Goal: Task Accomplishment & Management: Use online tool/utility

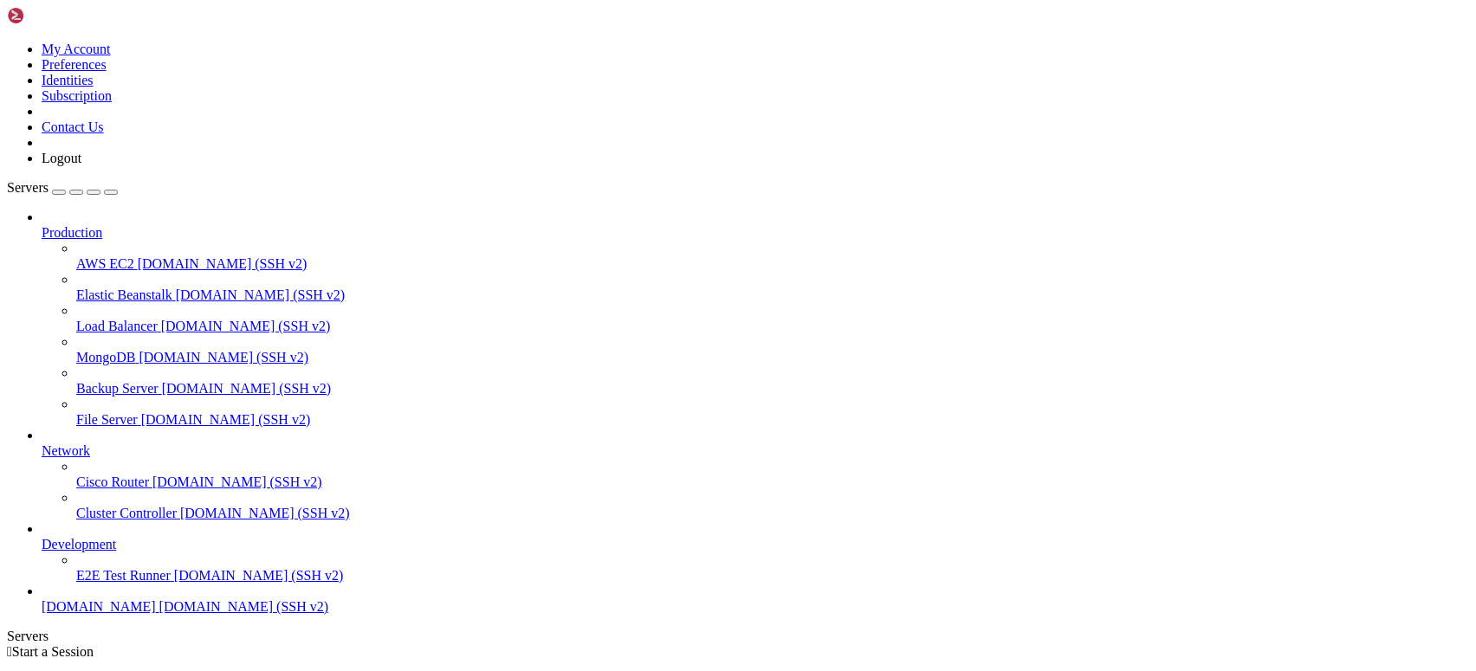
scroll to position [28, 0]
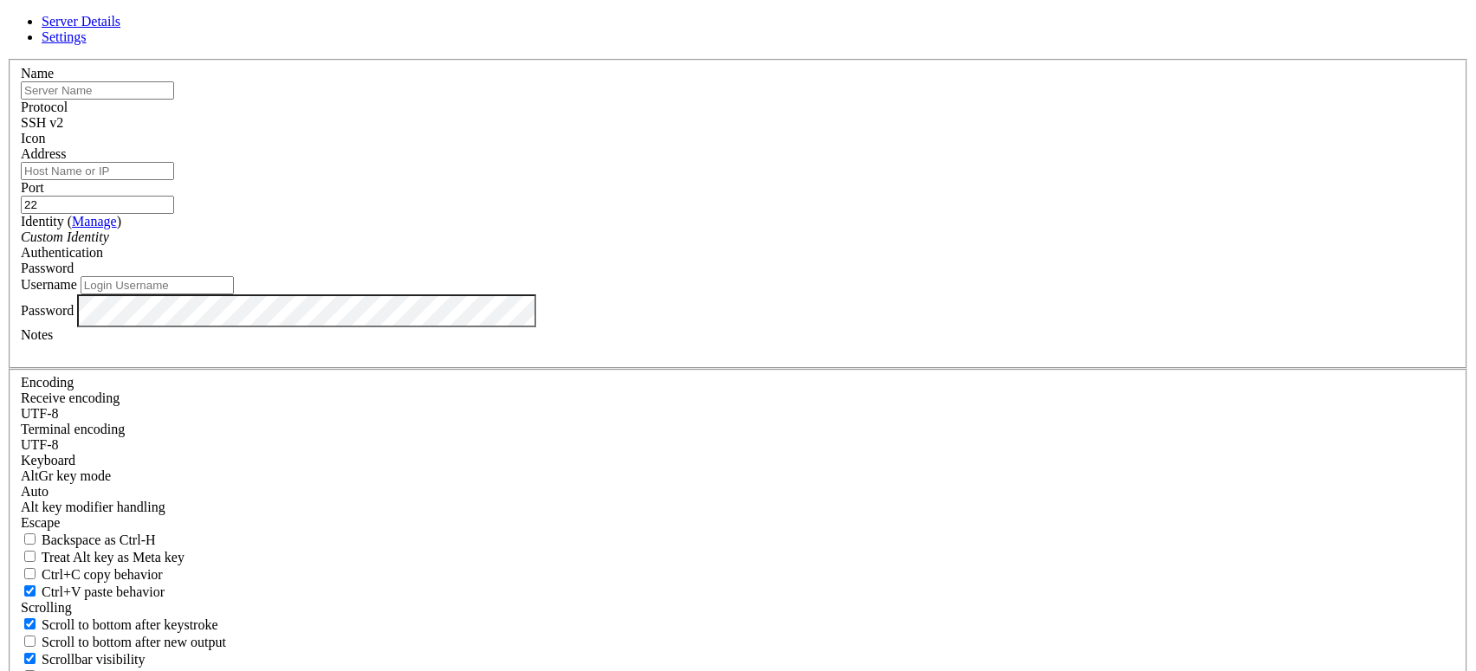
click at [174, 100] on input "text" at bounding box center [97, 90] width 153 height 18
type input "es1,[DOMAIN_NAME]"
click at [174, 180] on input "Address" at bounding box center [97, 171] width 153 height 18
paste input "es1,[DOMAIN_NAME]"
type input "es1,[DOMAIN_NAME]"
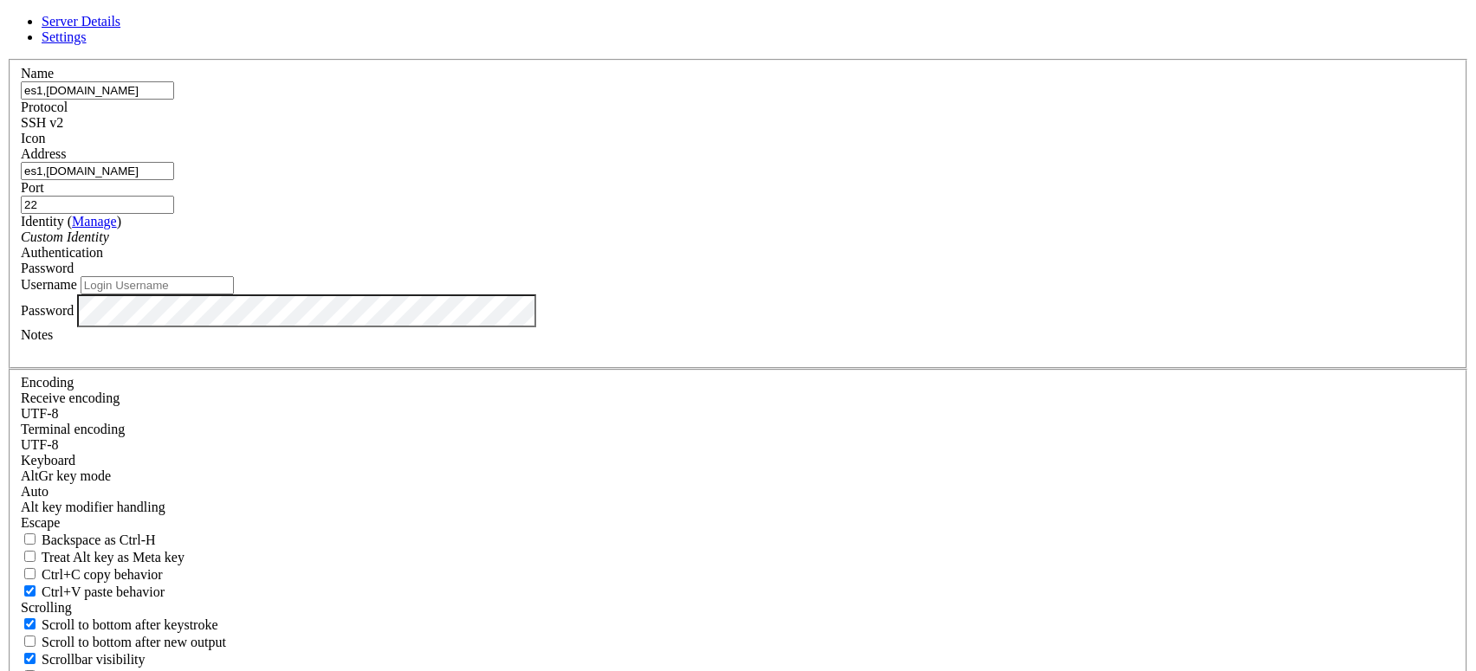
click at [174, 100] on input "es1,[DOMAIN_NAME]" at bounding box center [97, 90] width 153 height 18
type input "[DOMAIN_NAME]"
click at [174, 180] on input "es1,[DOMAIN_NAME]" at bounding box center [97, 171] width 153 height 18
paste input "."
type input "[DOMAIN_NAME]"
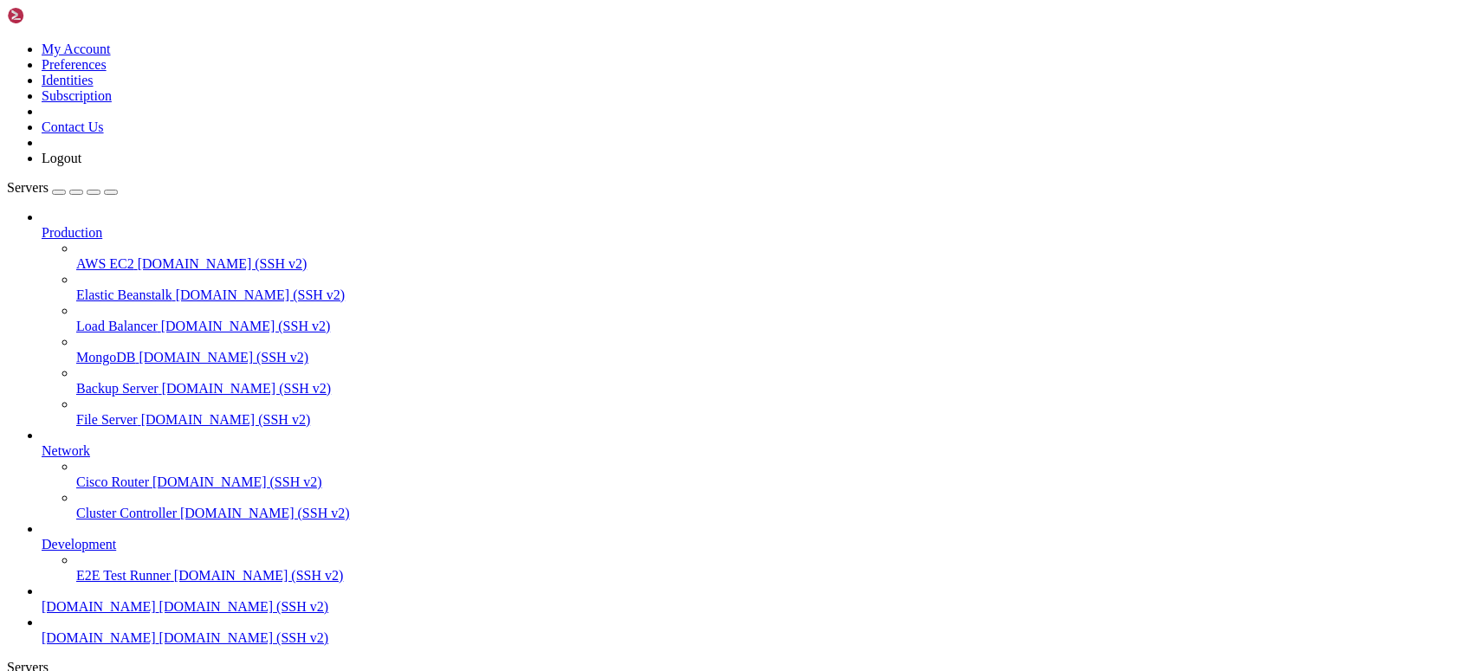
scroll to position [74, 0]
click at [104, 631] on link "[DOMAIN_NAME] [DOMAIN_NAME] (SSH v2)" at bounding box center [755, 639] width 1427 height 16
click at [87, 631] on span "[DOMAIN_NAME]" at bounding box center [99, 638] width 114 height 15
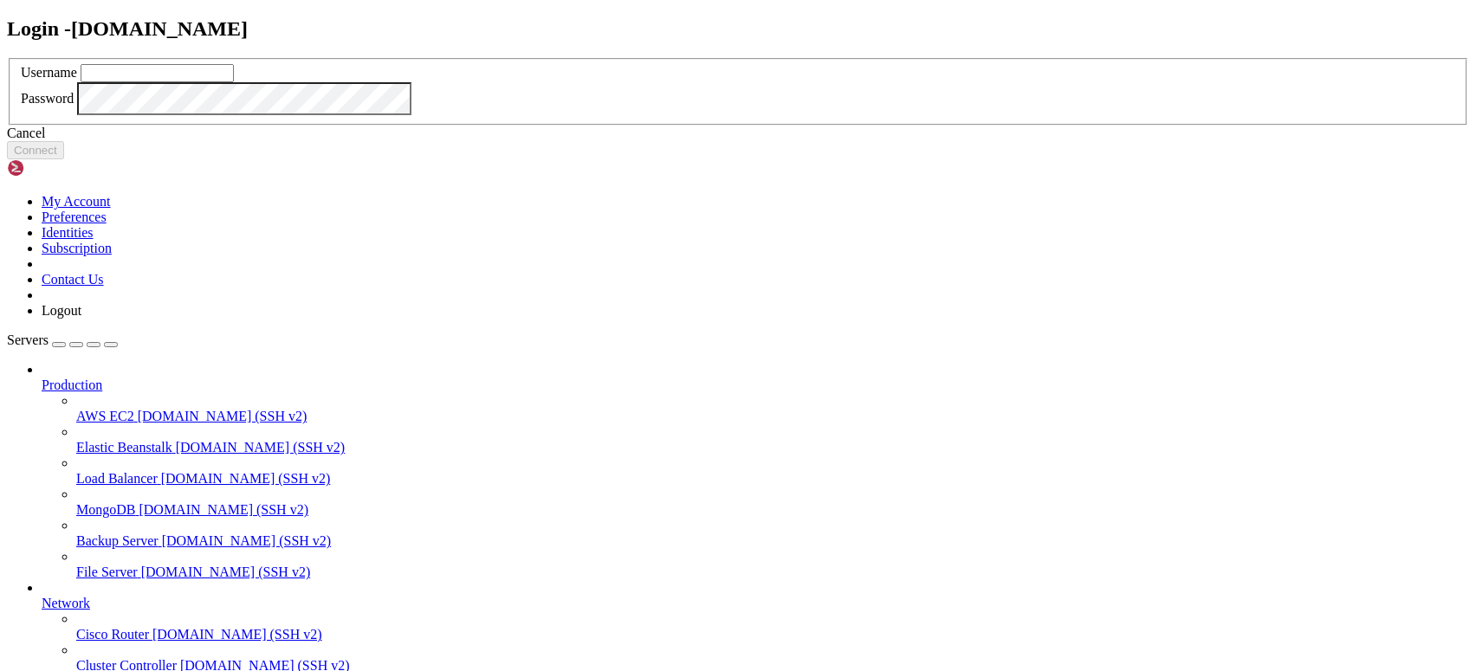
click at [234, 82] on input "text" at bounding box center [157, 73] width 153 height 18
type input "root"
click at [661, 115] on div "Password" at bounding box center [738, 98] width 1434 height 33
click at [64, 159] on button "Connect" at bounding box center [35, 150] width 57 height 18
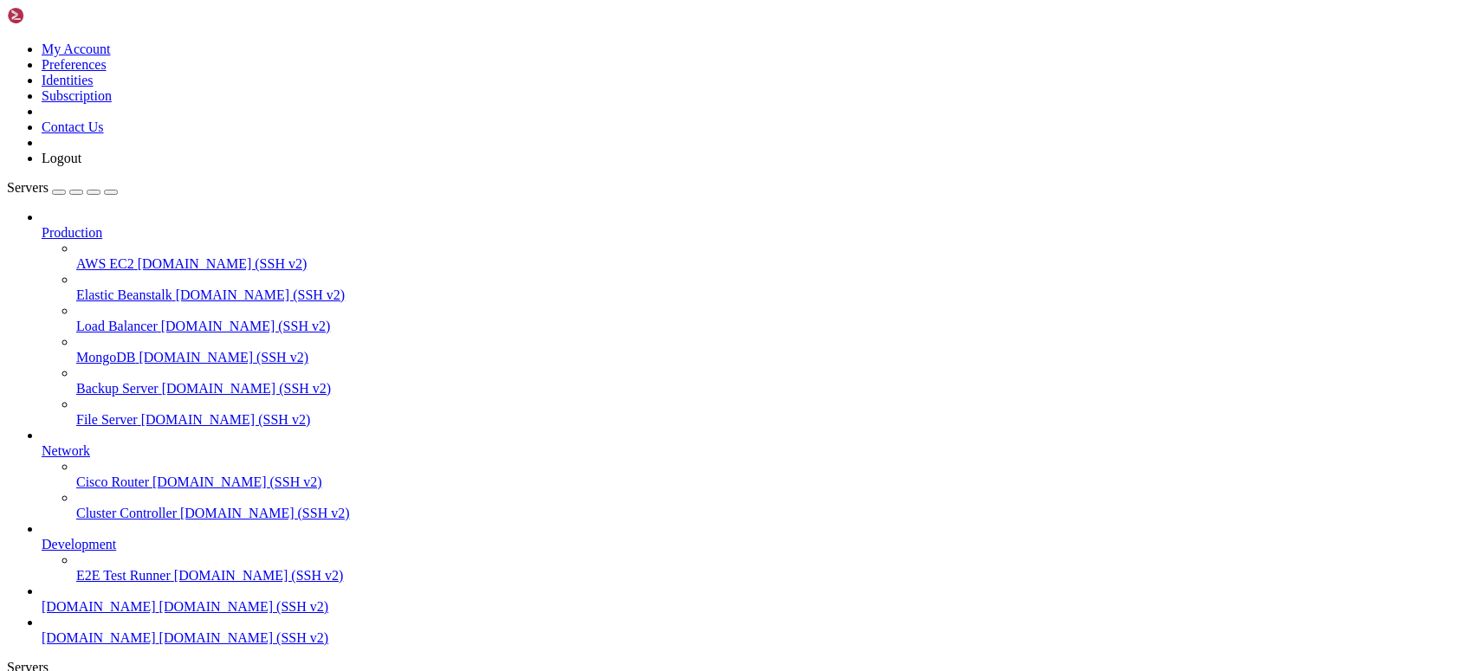
scroll to position [16, 3]
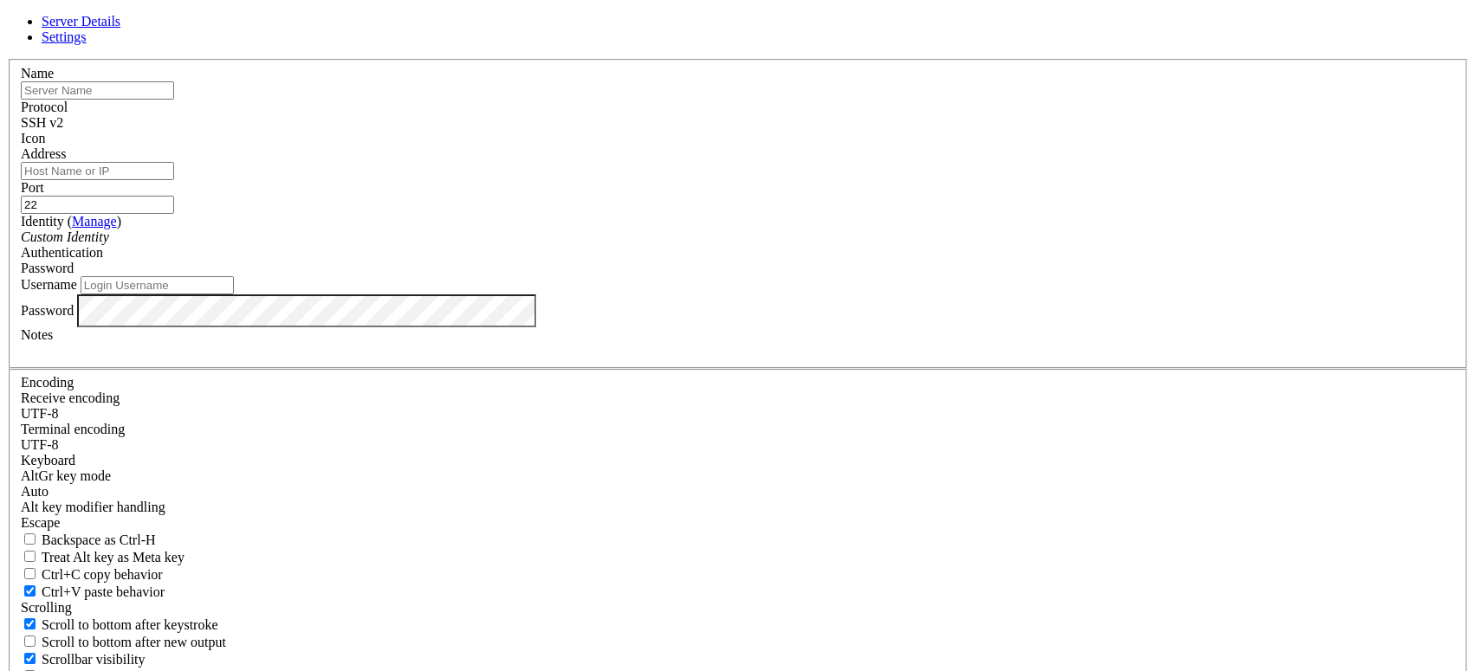
drag, startPoint x: 692, startPoint y: 160, endPoint x: 689, endPoint y: 183, distance: 22.8
click at [174, 100] on input "text" at bounding box center [97, 90] width 153 height 18
paste input "[TECHNICAL_ID]"
type input "[TECHNICAL_ID]"
click at [174, 180] on input "Address" at bounding box center [97, 171] width 153 height 18
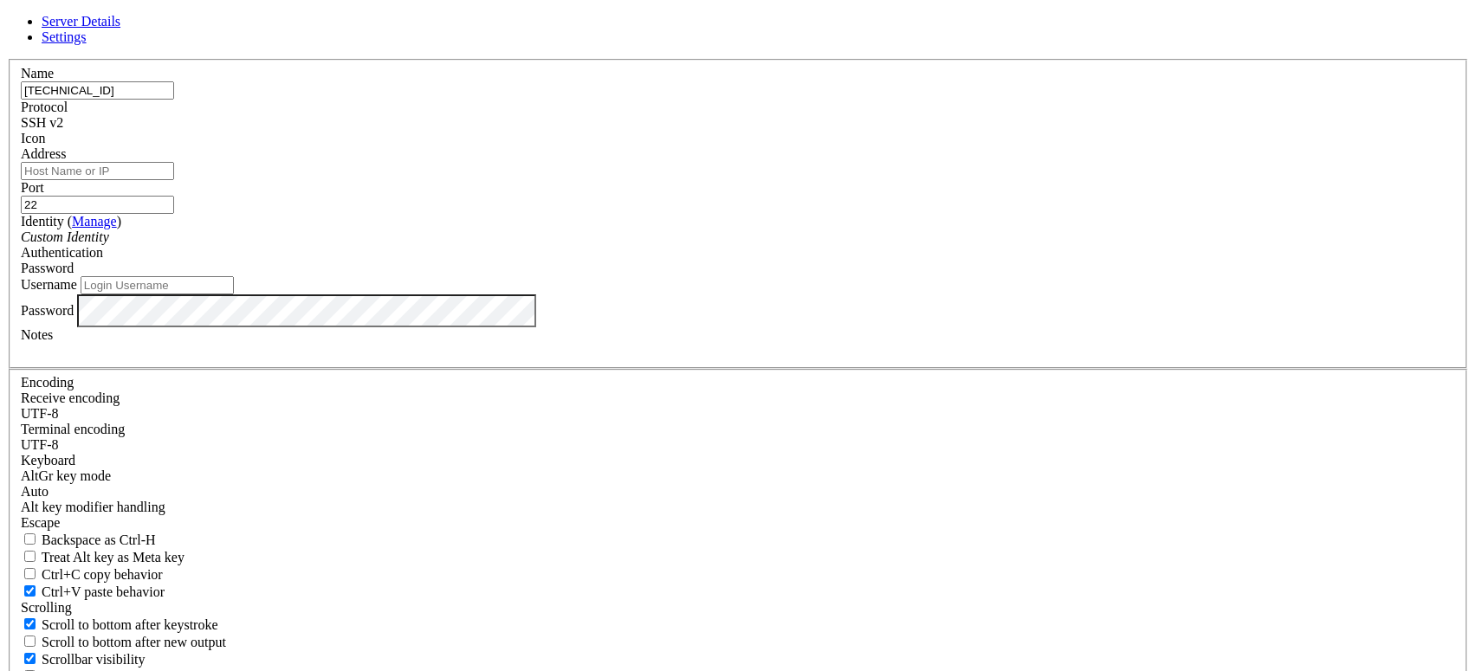
paste input "[TECHNICAL_ID]"
type input "[TECHNICAL_ID]"
click at [234, 294] on input "Username" at bounding box center [157, 285] width 153 height 18
type input "root"
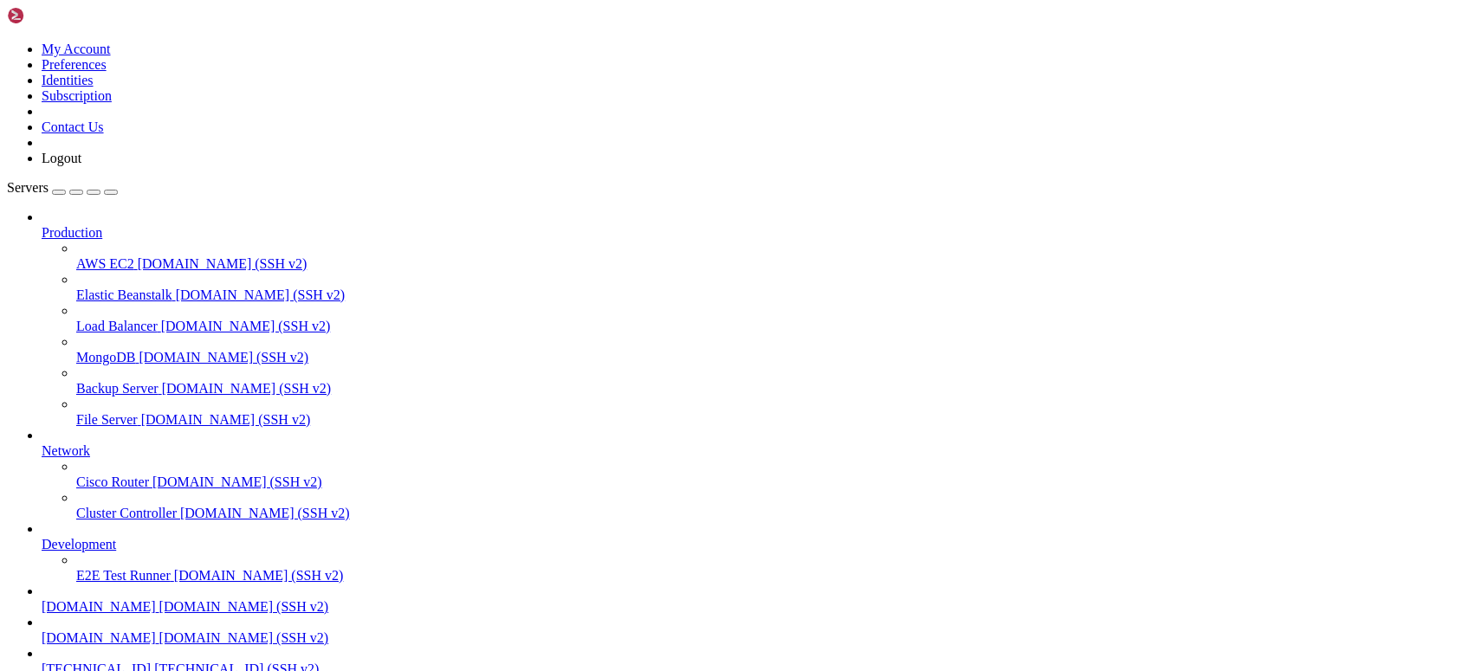
scroll to position [120, 0]
click at [154, 662] on span "[TECHNICAL_ID] (SSH v2)" at bounding box center [236, 669] width 165 height 15
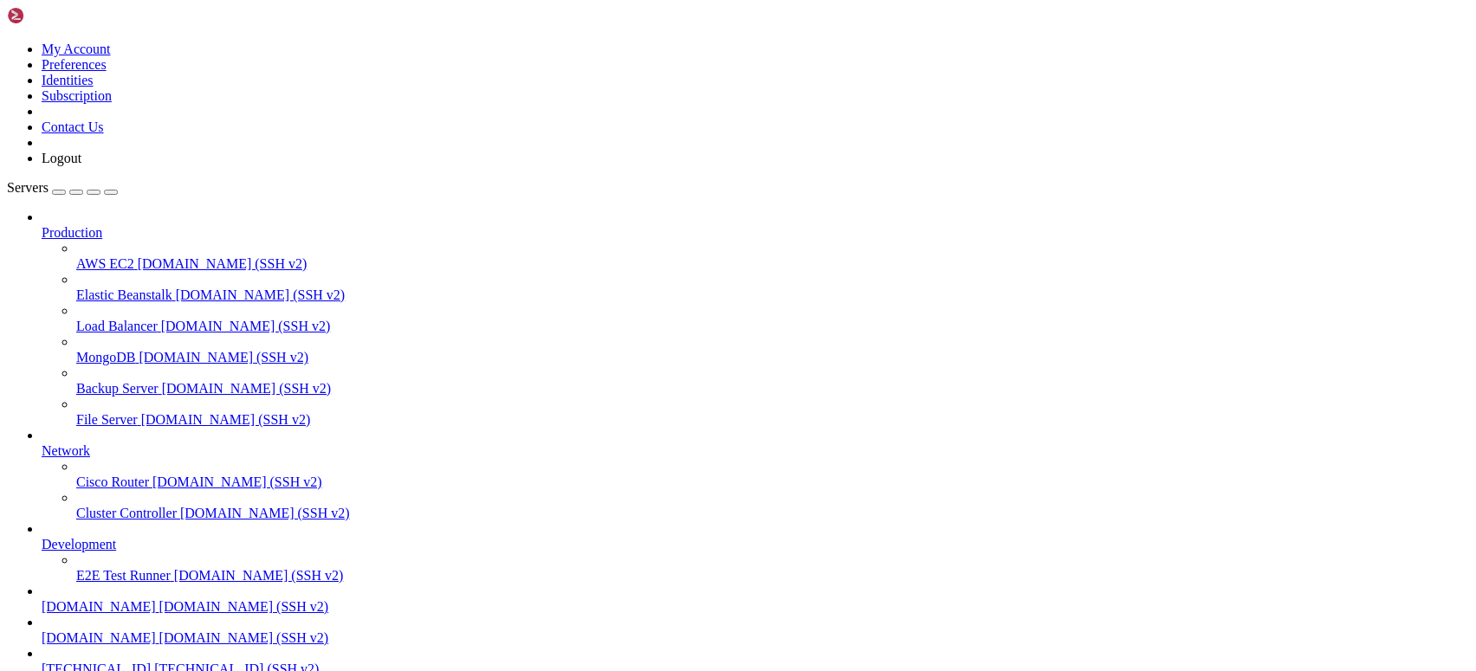
scroll to position [19996, 0]
drag, startPoint x: 814, startPoint y: 1334, endPoint x: 653, endPoint y: 1463, distance: 206.4
drag, startPoint x: 741, startPoint y: 1264, endPoint x: 651, endPoint y: 1422, distance: 181.9
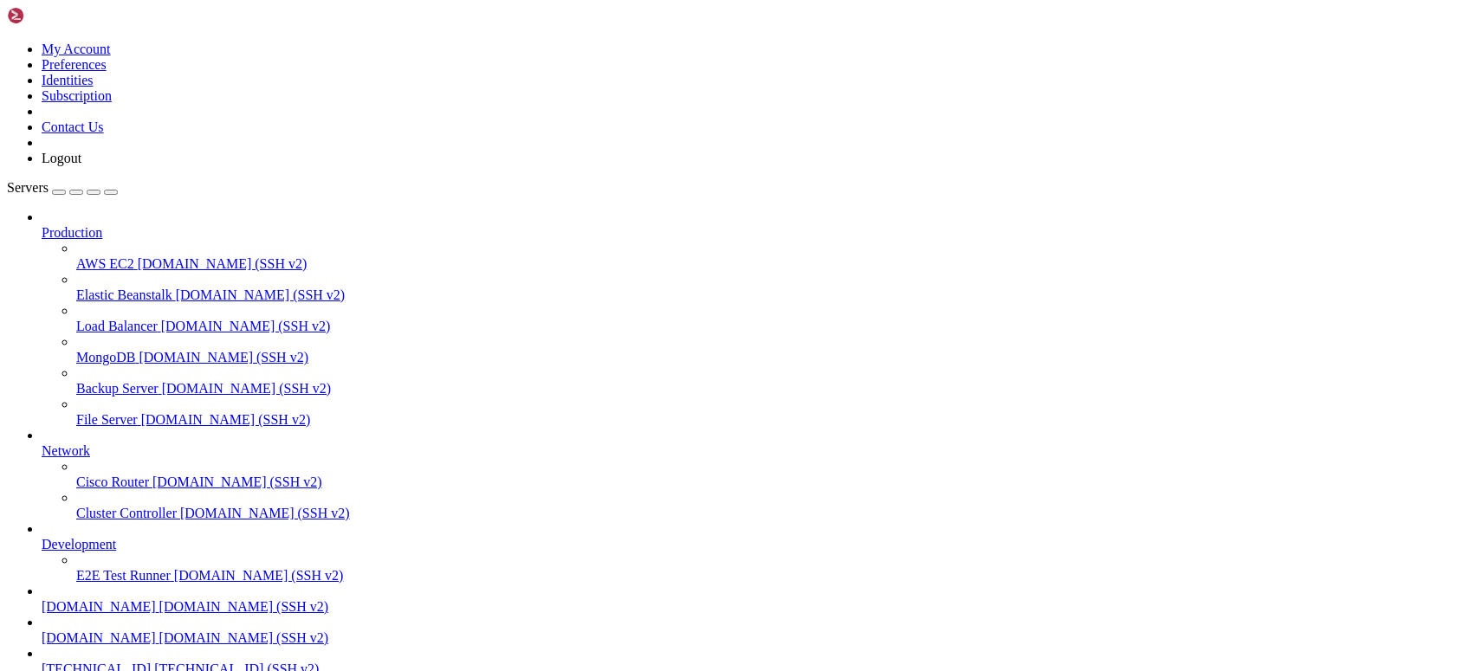
drag, startPoint x: 825, startPoint y: 1384, endPoint x: 643, endPoint y: 1388, distance: 181.9
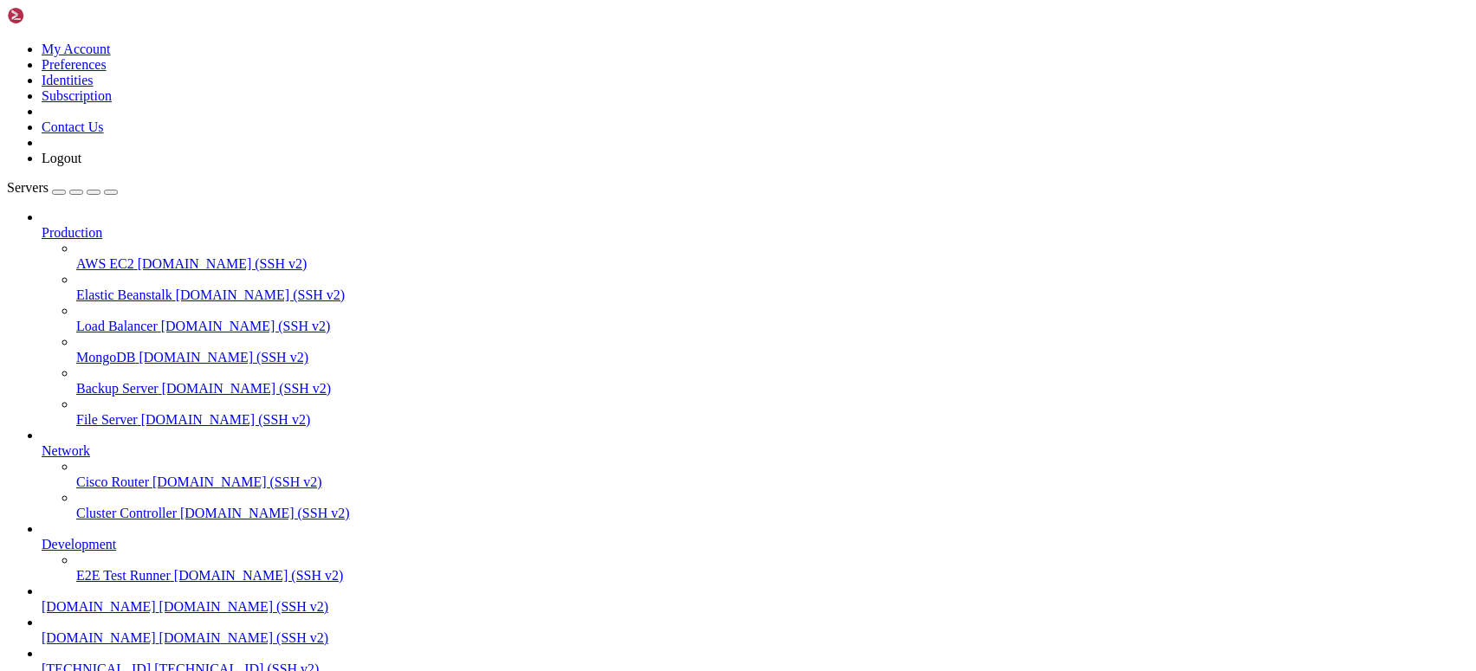
drag, startPoint x: 843, startPoint y: 1142, endPoint x: 609, endPoint y: 1117, distance: 235.1
drag, startPoint x: 830, startPoint y: 1123, endPoint x: 322, endPoint y: 1189, distance: 511.8
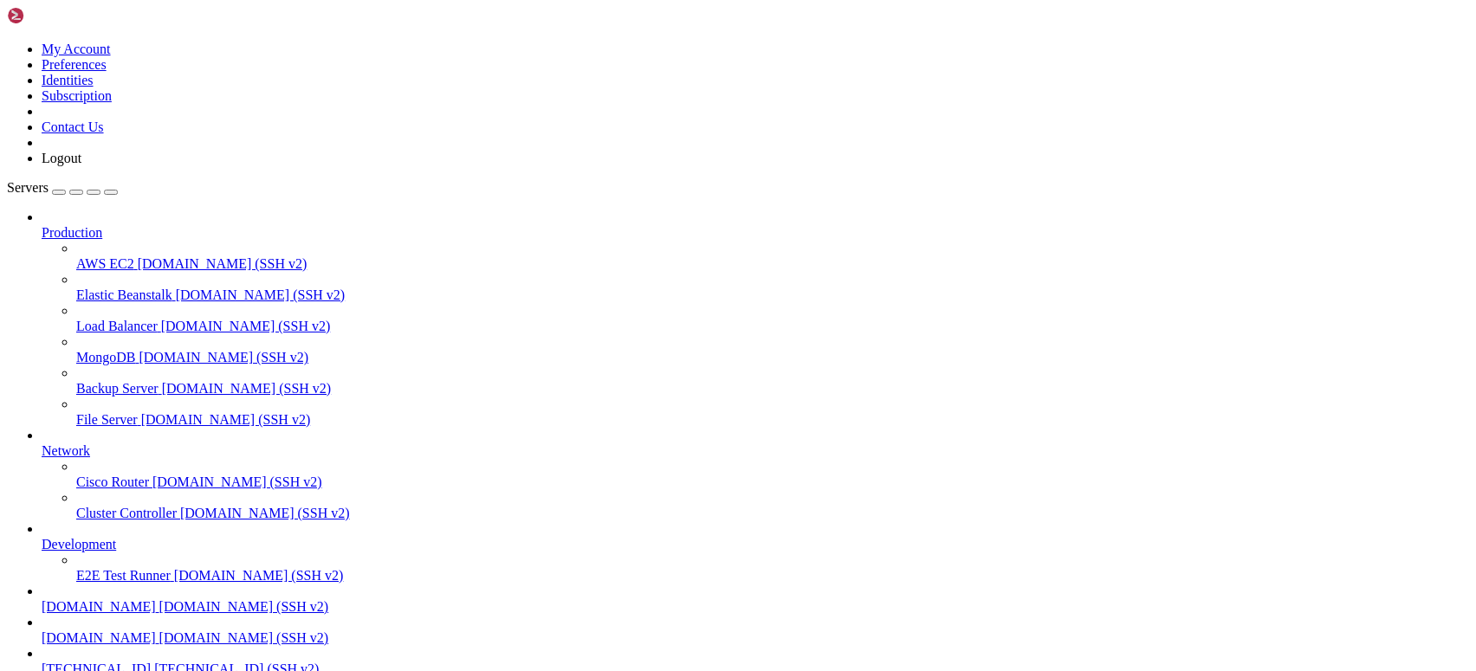
drag, startPoint x: 29, startPoint y: 1323, endPoint x: 946, endPoint y: 1546, distance: 944.1
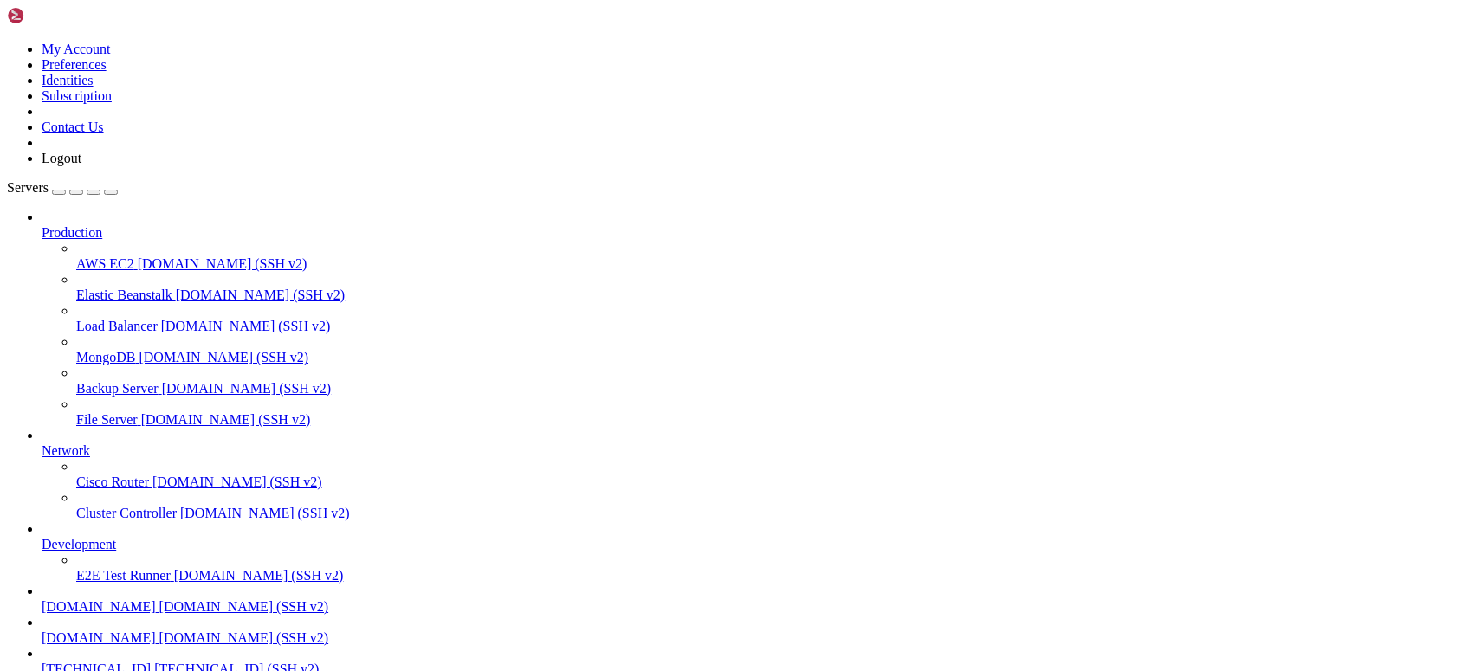
drag, startPoint x: 681, startPoint y: 1205, endPoint x: 523, endPoint y: 1286, distance: 177.4
drag, startPoint x: 701, startPoint y: 1164, endPoint x: 498, endPoint y: 1265, distance: 226.6
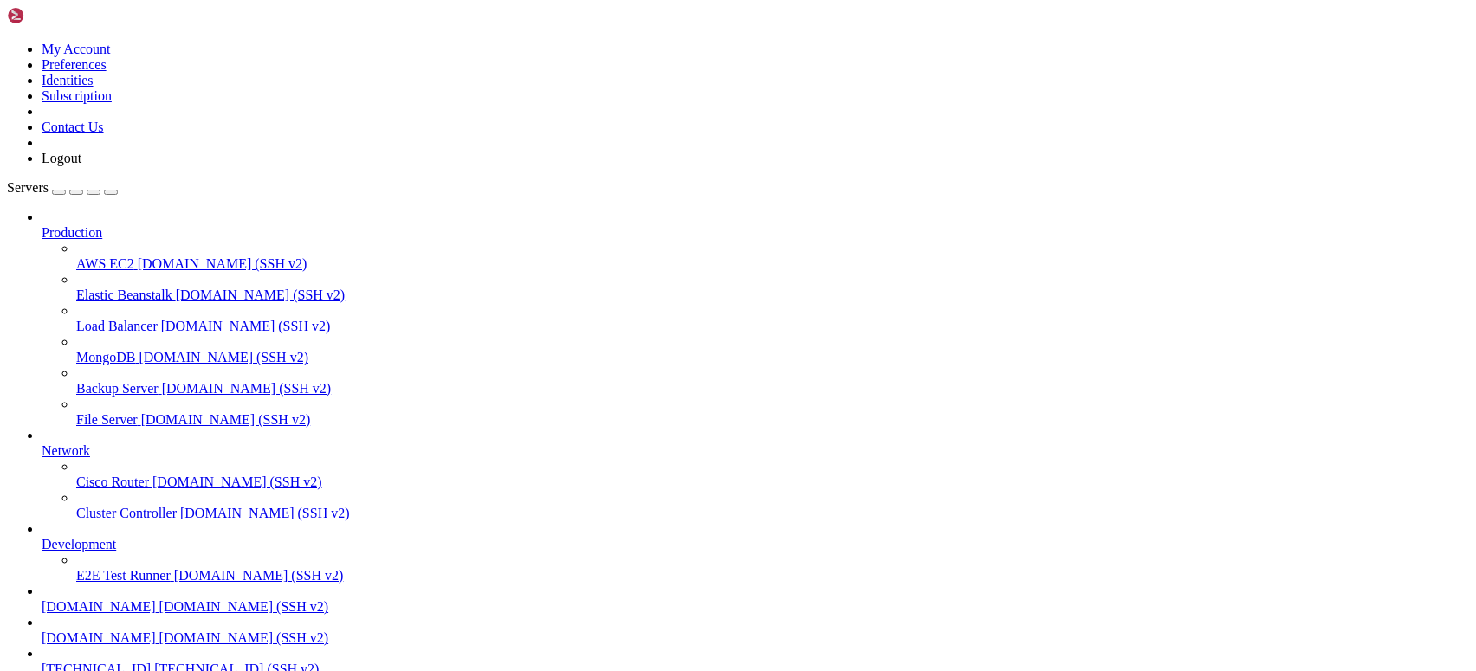
copy x-row "[DOMAIN_NAME]"
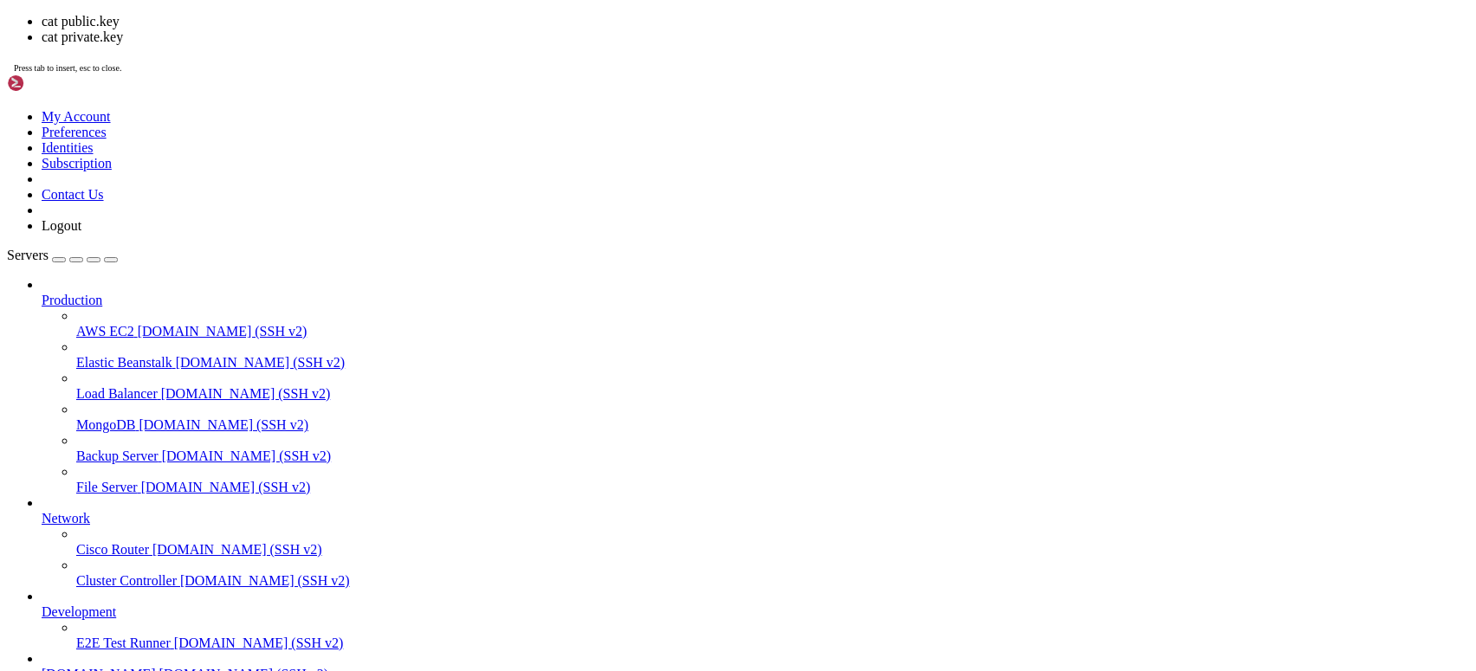
scroll to position [21940, 0]
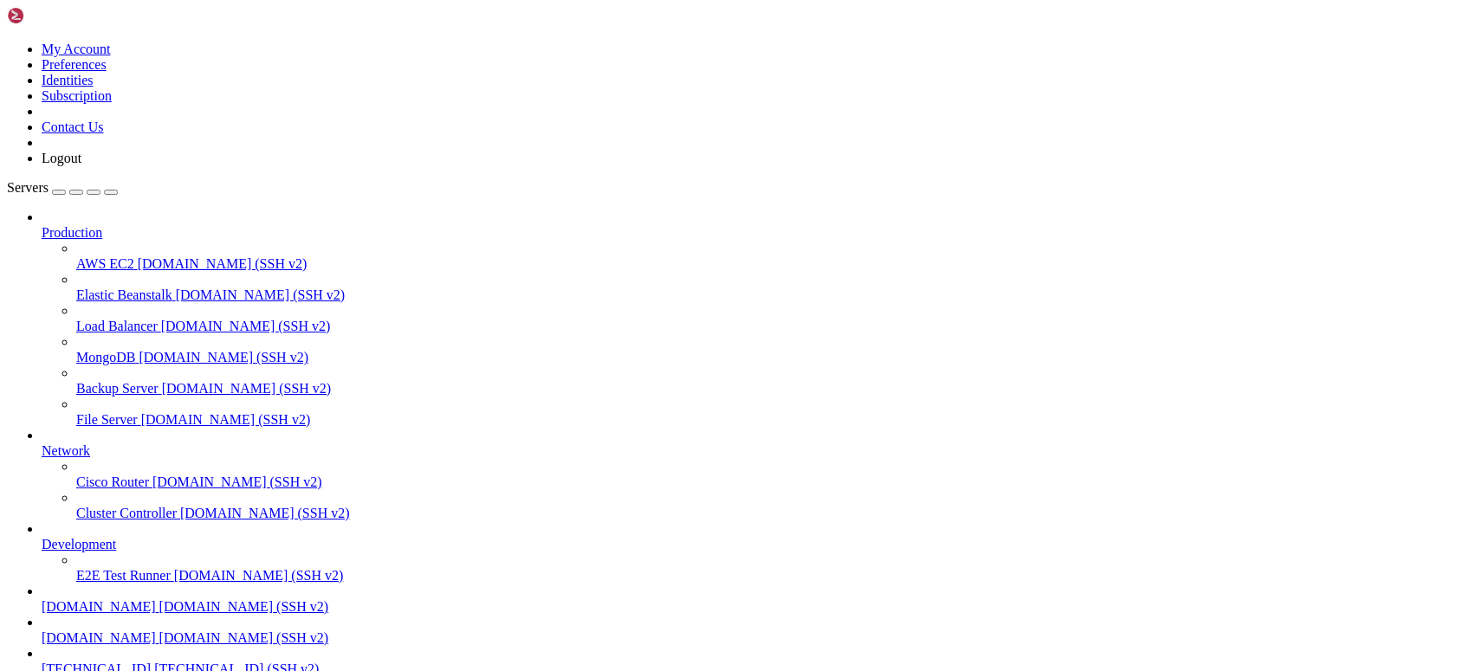
drag, startPoint x: 759, startPoint y: 1219, endPoint x: 702, endPoint y: 1368, distance: 159.6
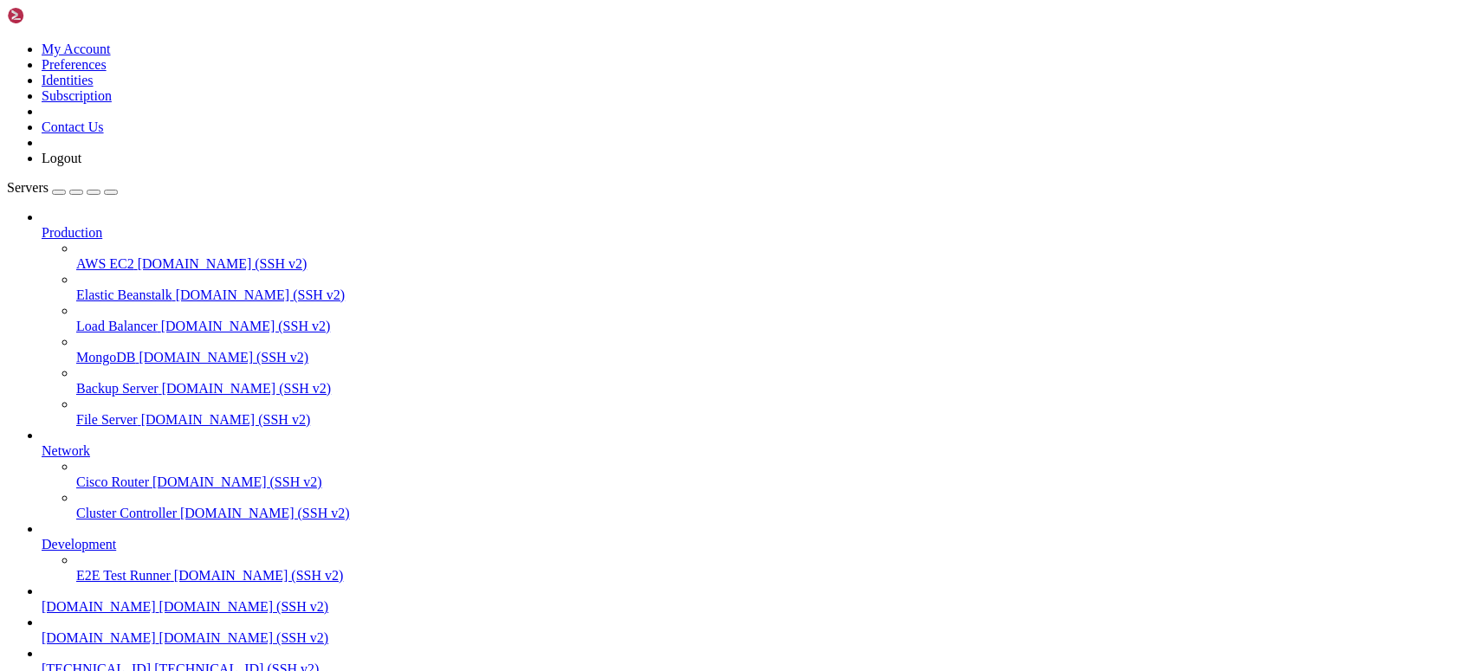
drag, startPoint x: 307, startPoint y: 1591, endPoint x: 107, endPoint y: 1390, distance: 283.0
drag, startPoint x: 13, startPoint y: 1338, endPoint x: 266, endPoint y: 1576, distance: 346.8
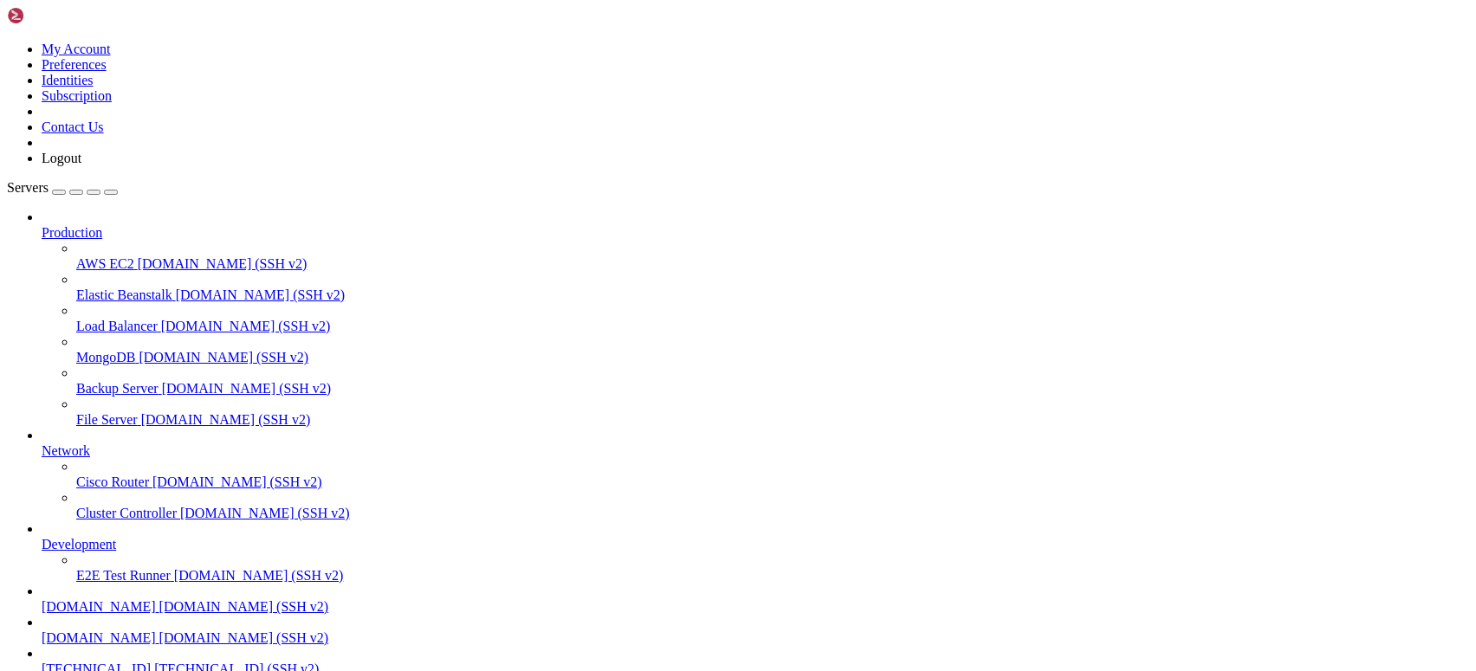
scroll to position [22632, 0]
copy div "root@creamymc:~/rustdesk-server# cd ~/.config/rustdesk/ root@creamymc:~/.config…"
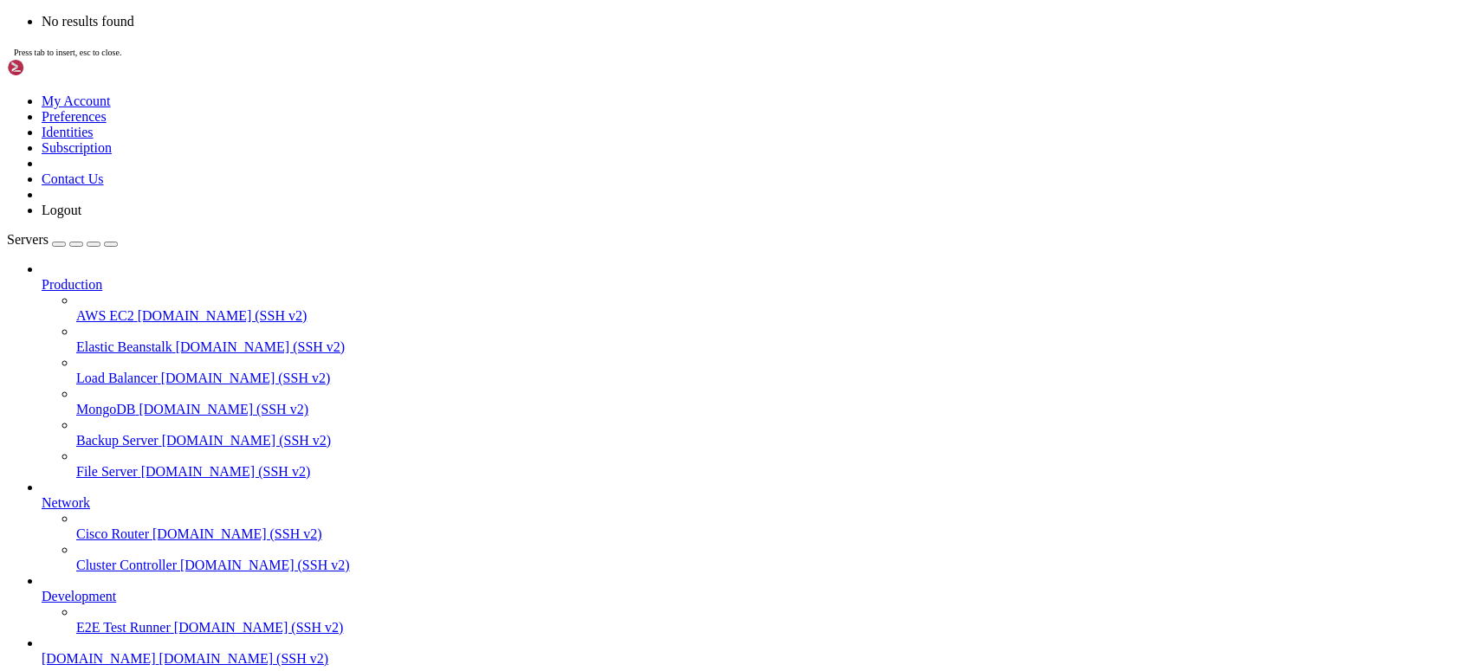
scroll to position [23103, 0]
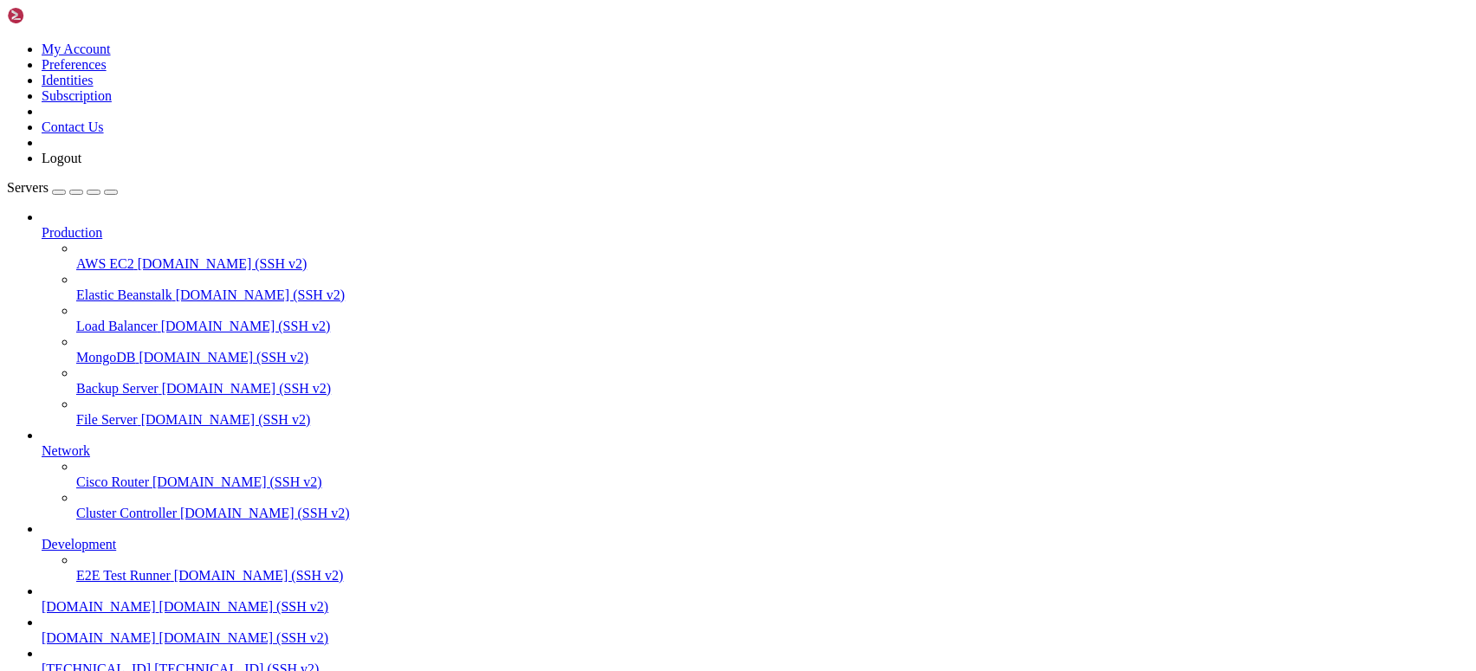
drag, startPoint x: 267, startPoint y: 1201, endPoint x: 17, endPoint y: 1116, distance: 263.8
drag, startPoint x: 793, startPoint y: 1227, endPoint x: 605, endPoint y: 1362, distance: 231.0
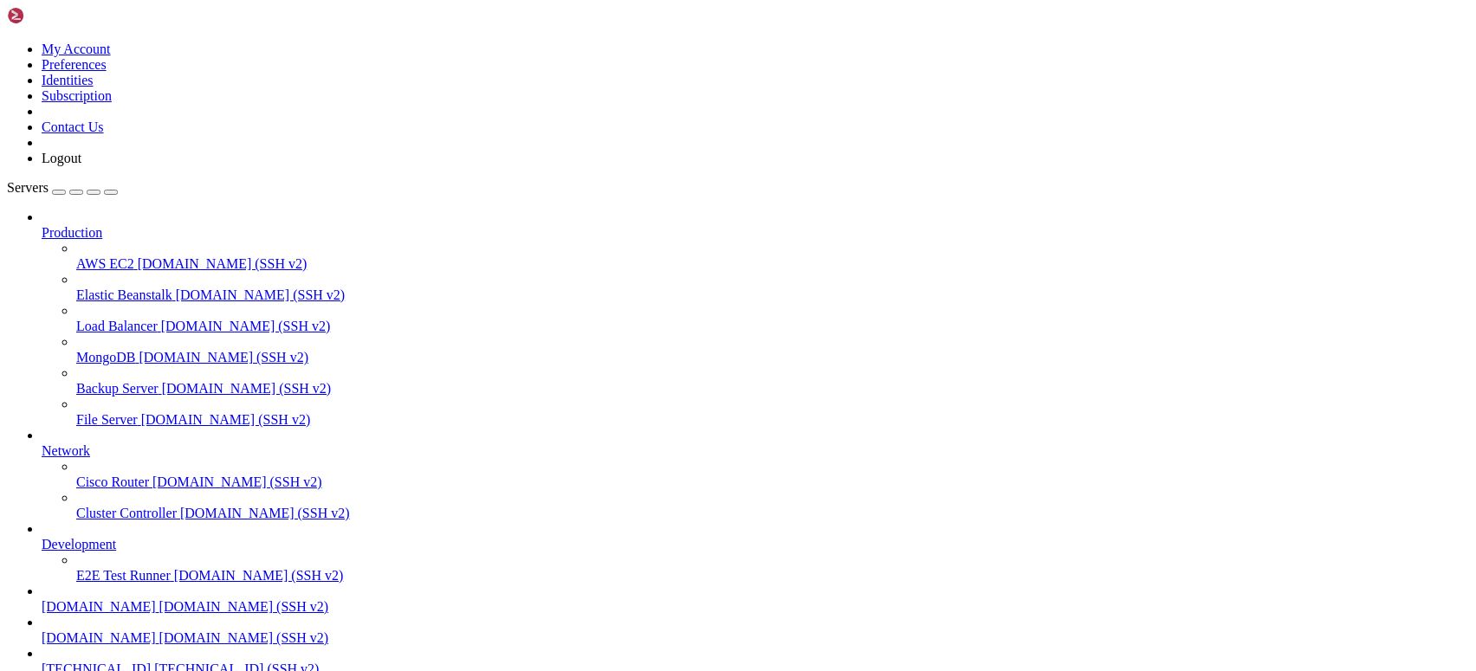
scroll to position [23618, 0]
drag, startPoint x: 429, startPoint y: 1168, endPoint x: 382, endPoint y: 1219, distance: 68.6
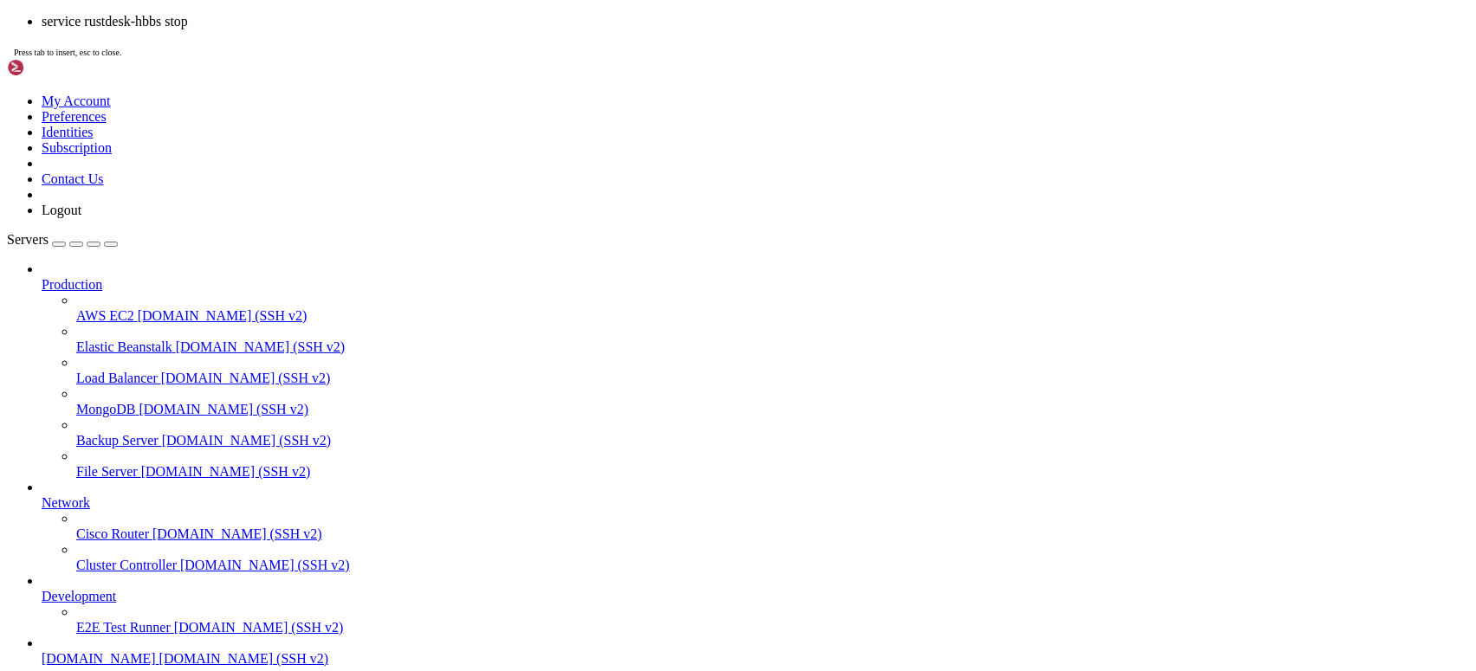
scroll to position [23722, 0]
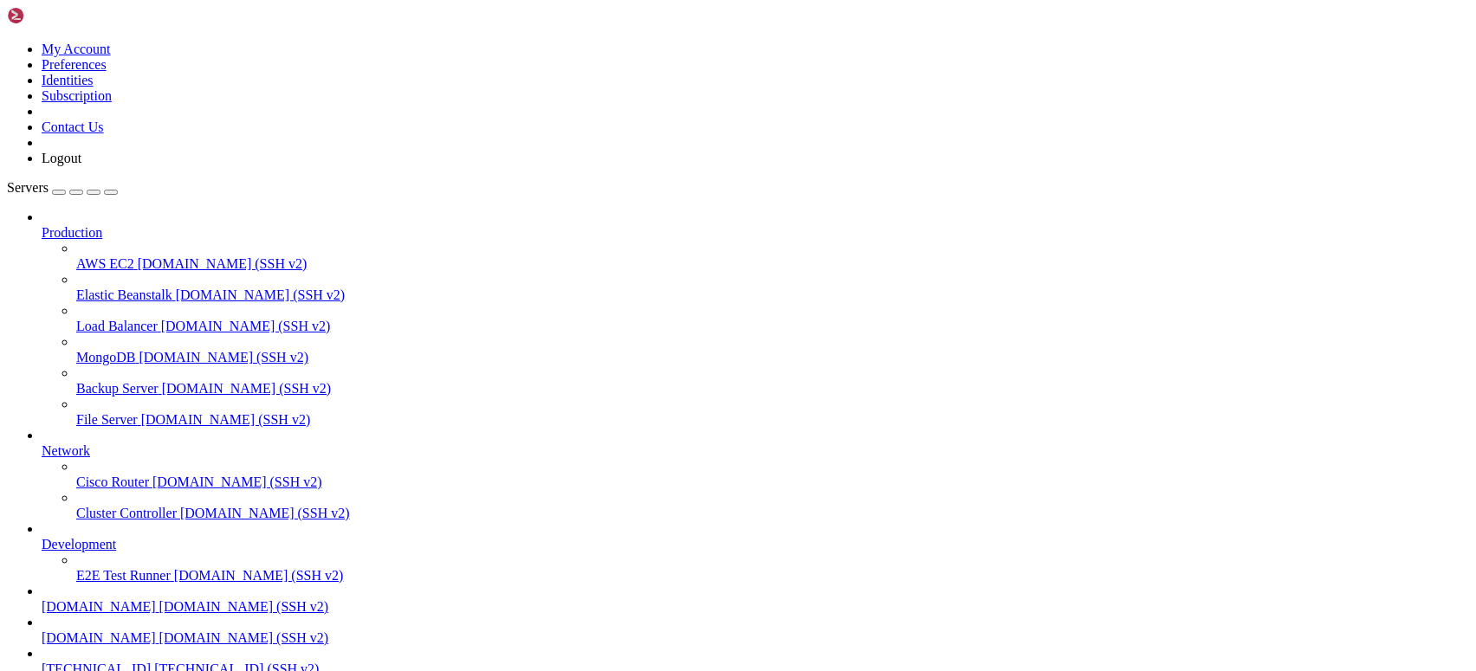
drag, startPoint x: 808, startPoint y: 1539, endPoint x: 977, endPoint y: 1542, distance: 168.9
drag, startPoint x: 758, startPoint y: 1456, endPoint x: 705, endPoint y: 1414, distance: 67.8
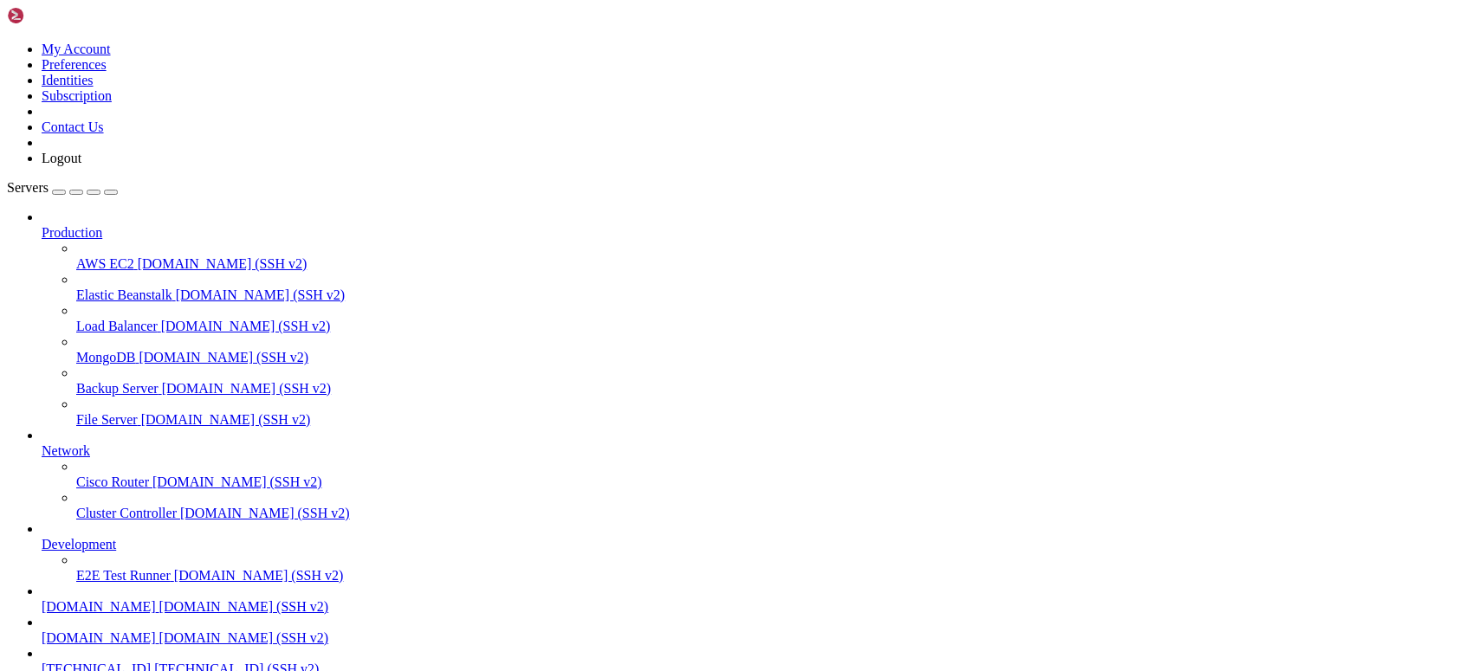
drag, startPoint x: 661, startPoint y: 1244, endPoint x: 437, endPoint y: 1418, distance: 284.0
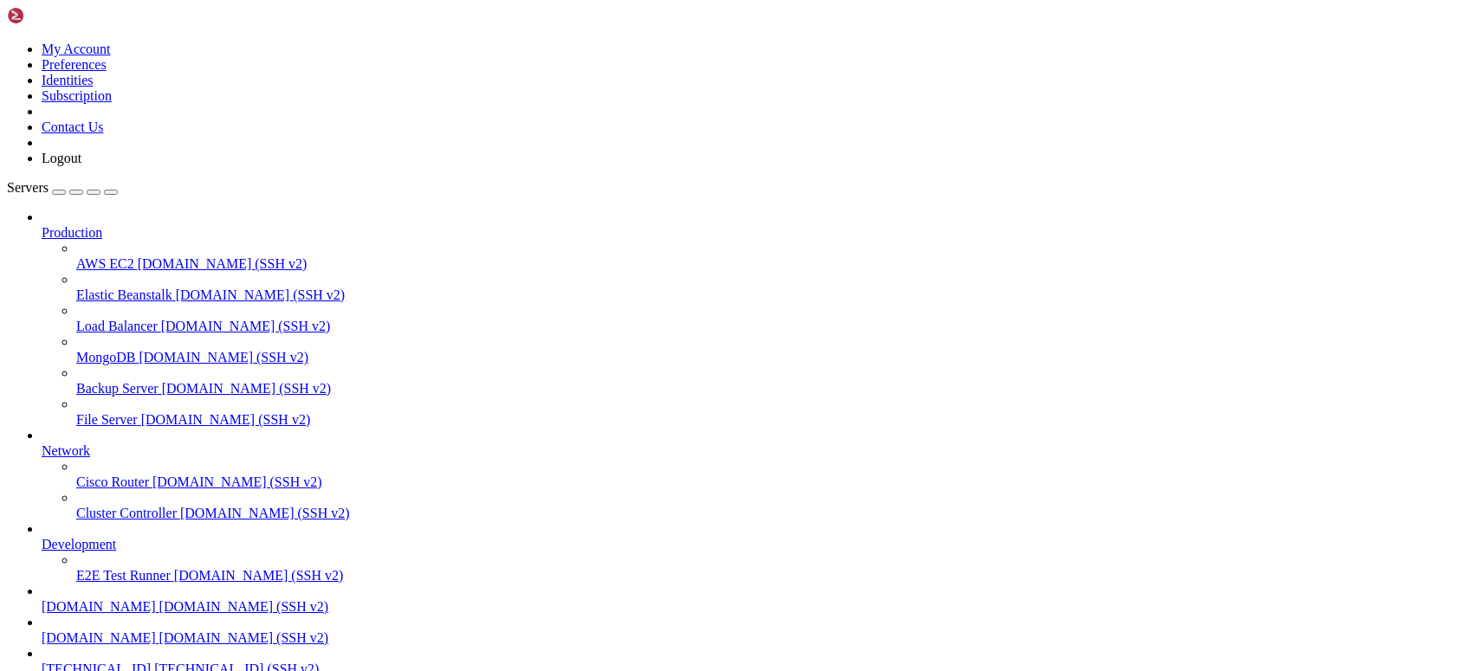
drag, startPoint x: 591, startPoint y: 1555, endPoint x: 102, endPoint y: 1554, distance: 488.5
drag, startPoint x: 736, startPoint y: 1556, endPoint x: 14, endPoint y: 1525, distance: 723.0
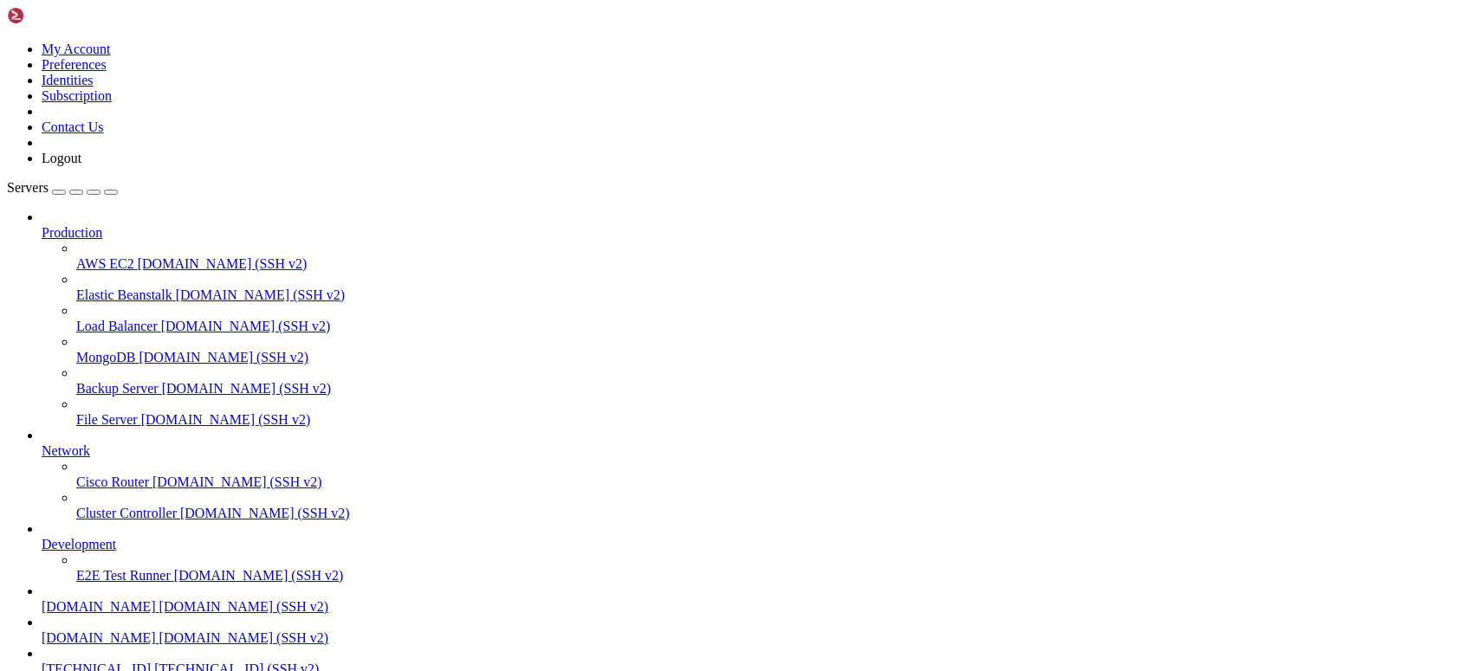
drag, startPoint x: 712, startPoint y: 165, endPoint x: 1049, endPoint y: 59, distance: 353.1
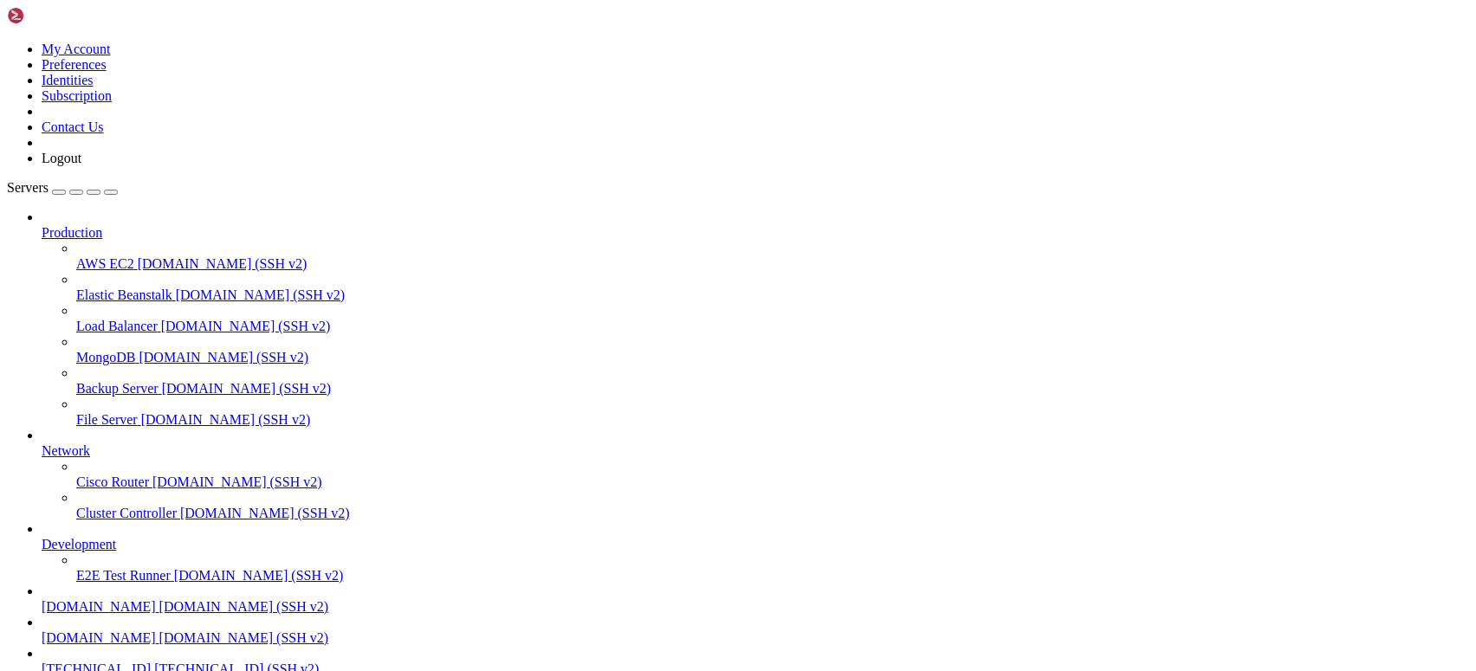
drag, startPoint x: 767, startPoint y: 1148, endPoint x: 618, endPoint y: 1159, distance: 148.5
drag, startPoint x: 891, startPoint y: 1091, endPoint x: 808, endPoint y: 1116, distance: 86.9
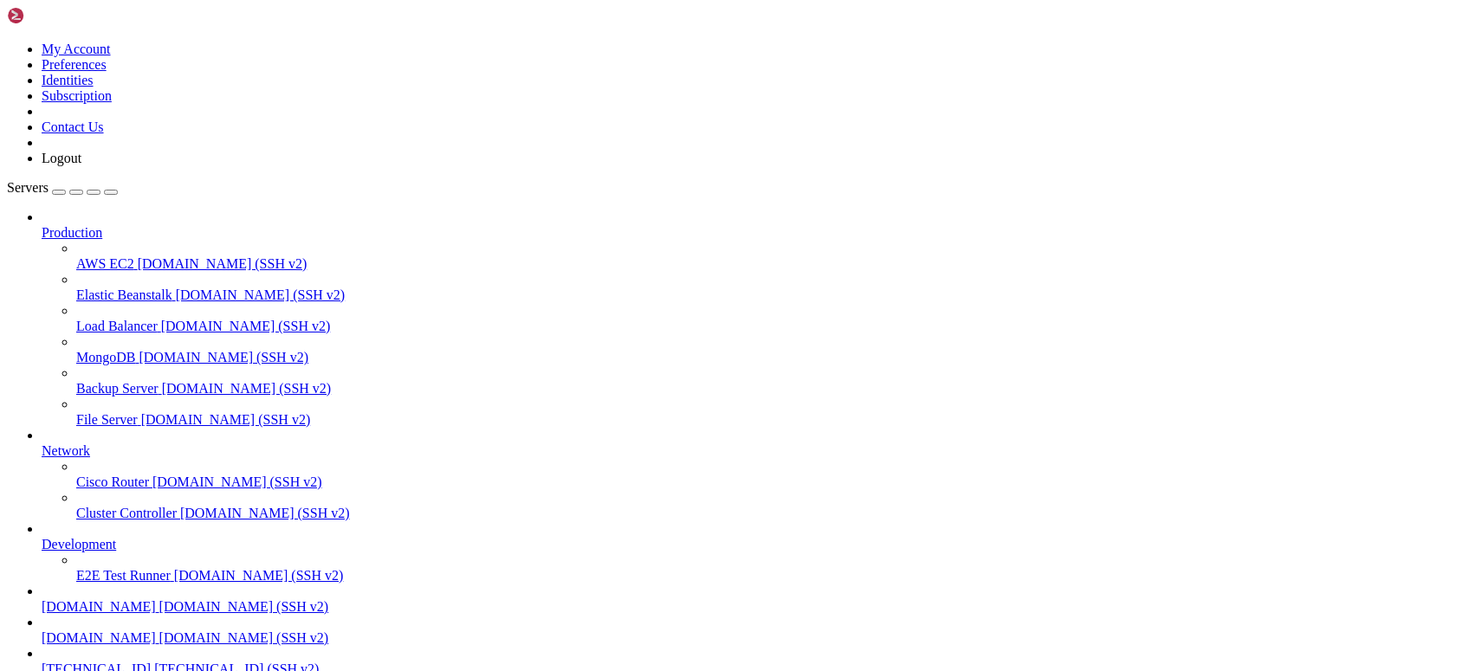
scroll to position [24443, 0]
drag, startPoint x: 734, startPoint y: 1178, endPoint x: 566, endPoint y: 1291, distance: 202.8
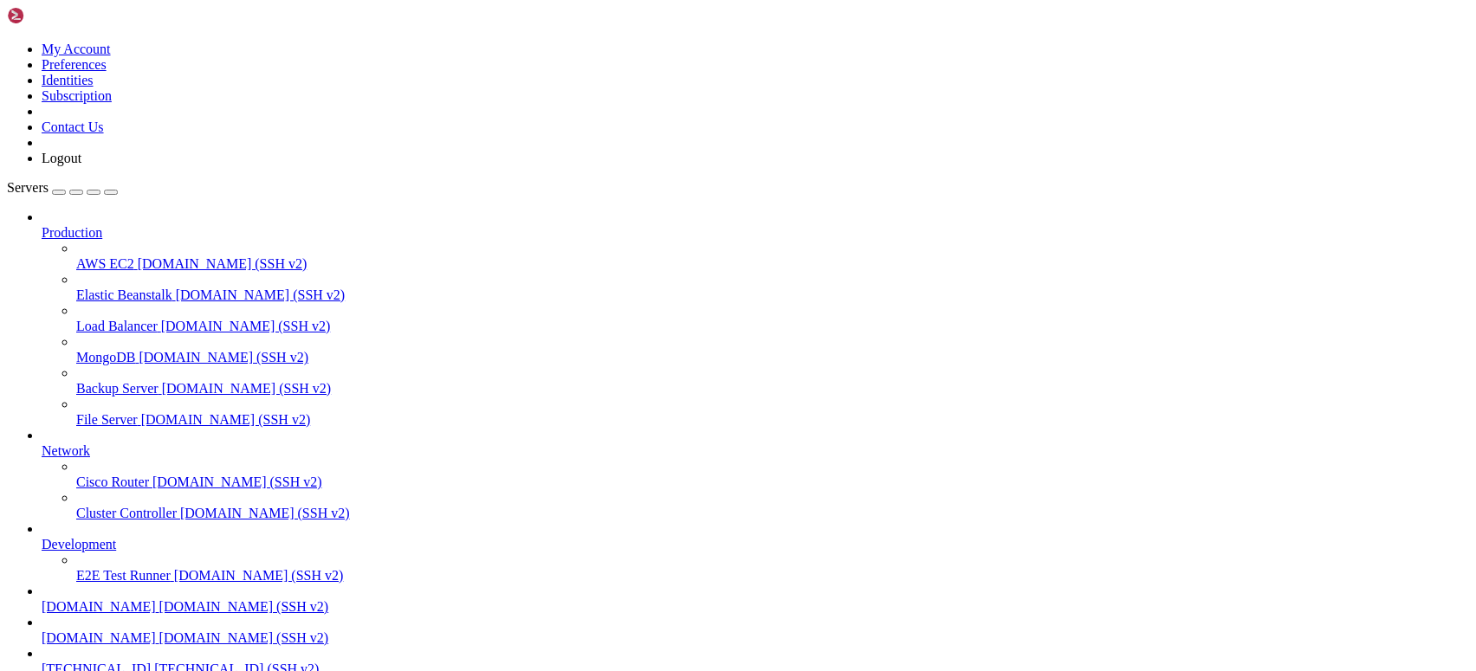
drag, startPoint x: 630, startPoint y: 1557, endPoint x: 17, endPoint y: 1467, distance: 619.0
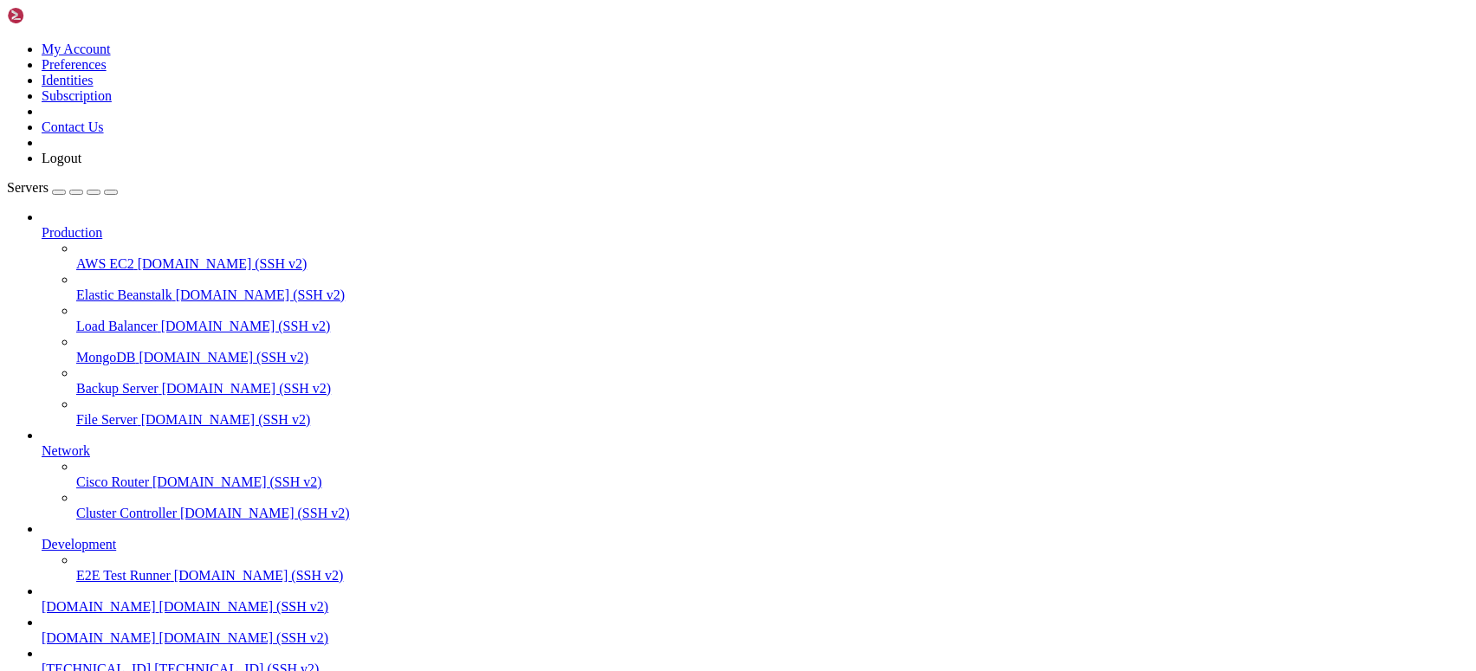
drag, startPoint x: 726, startPoint y: 1117, endPoint x: 604, endPoint y: 1164, distance: 130.8
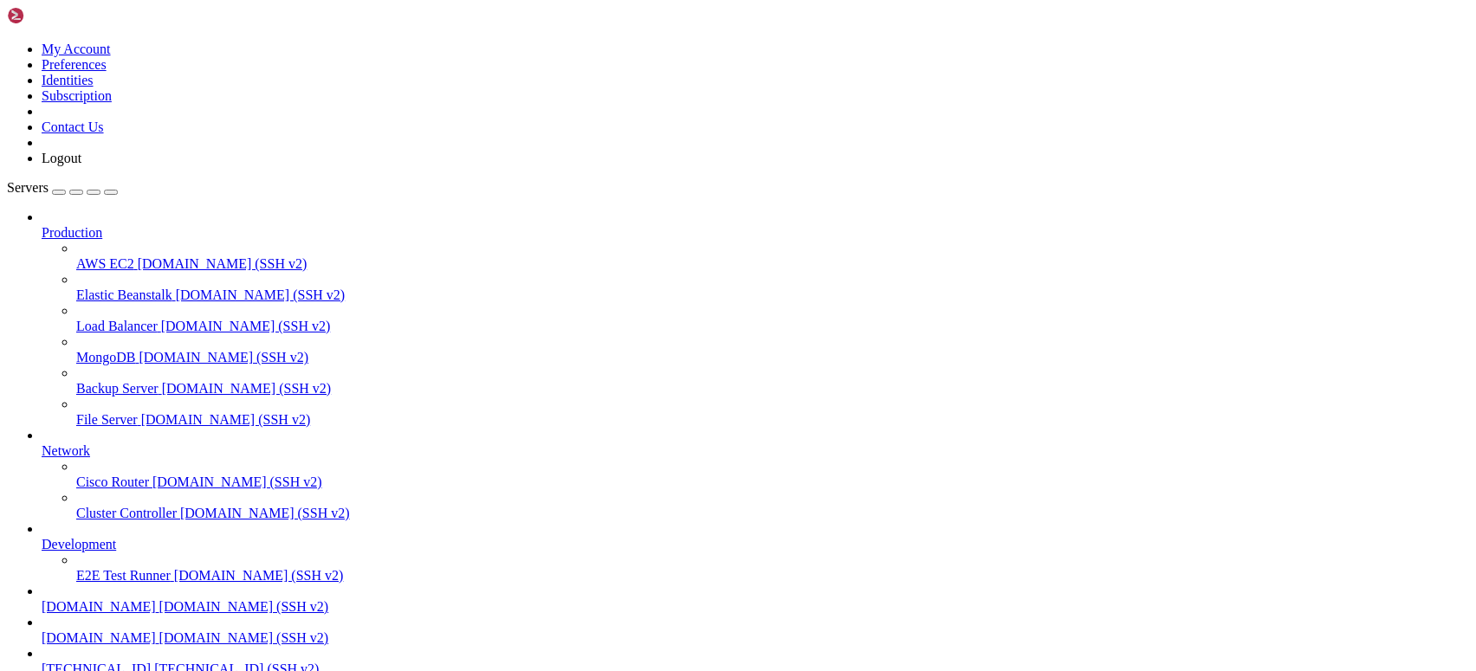
drag, startPoint x: 614, startPoint y: 1337, endPoint x: 459, endPoint y: 1335, distance: 155.1
drag, startPoint x: 608, startPoint y: 1331, endPoint x: 525, endPoint y: 1388, distance: 100.9
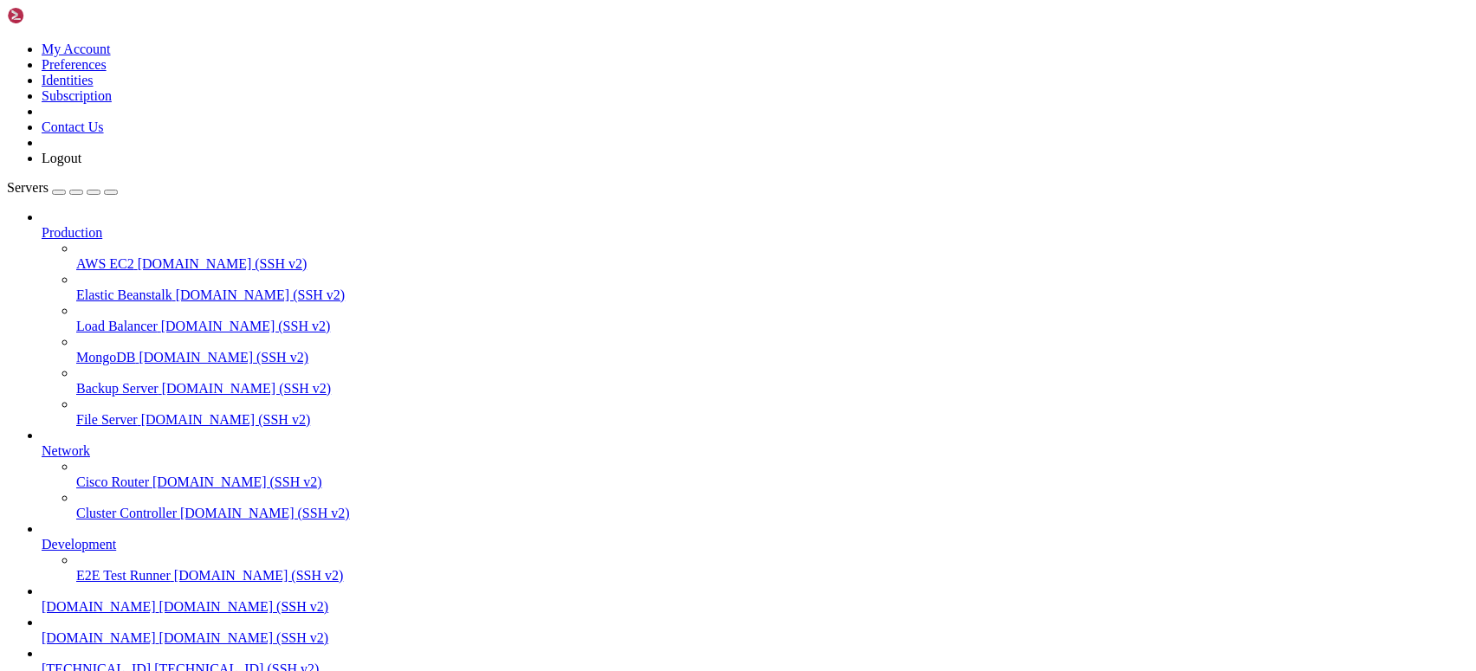
drag, startPoint x: 796, startPoint y: 1112, endPoint x: 520, endPoint y: 1141, distance: 277.8
drag, startPoint x: 762, startPoint y: 1090, endPoint x: 551, endPoint y: 1188, distance: 232.5
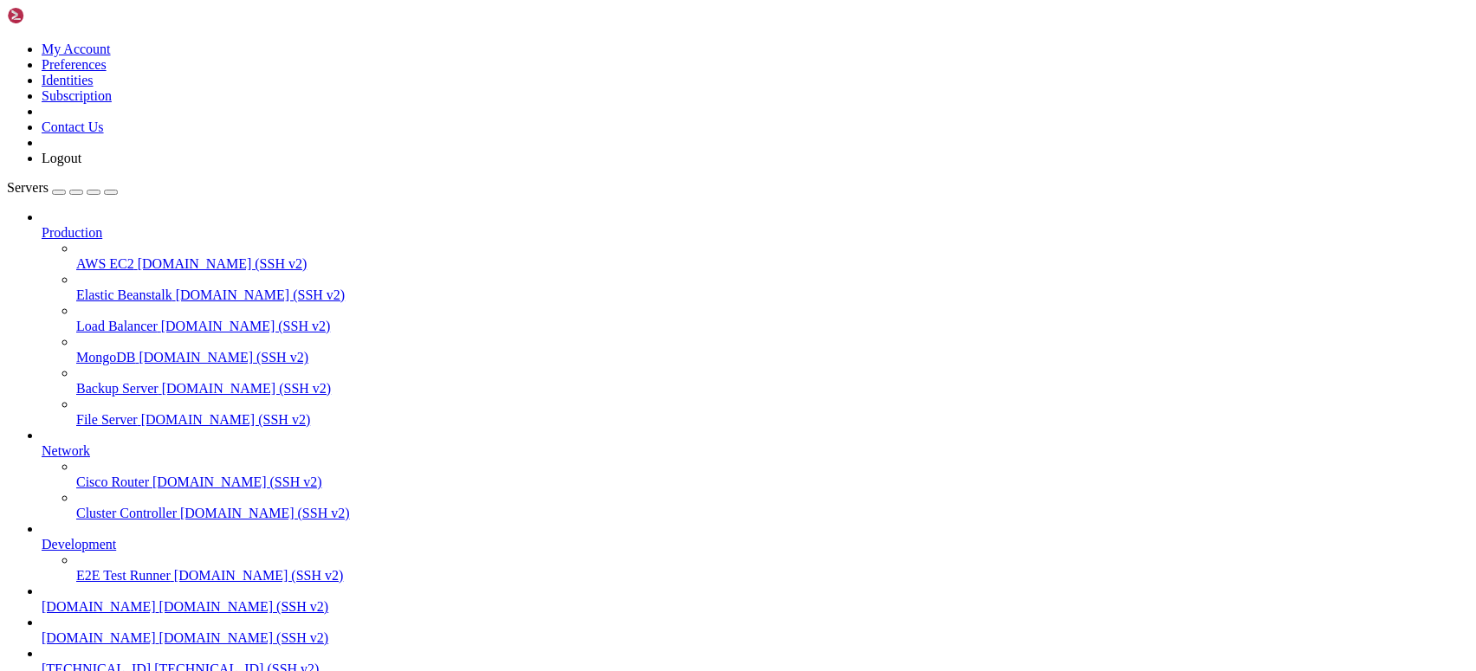
drag, startPoint x: 702, startPoint y: 1097, endPoint x: 640, endPoint y: 1080, distance: 64.5
drag, startPoint x: 789, startPoint y: 1052, endPoint x: 624, endPoint y: 1163, distance: 199.6
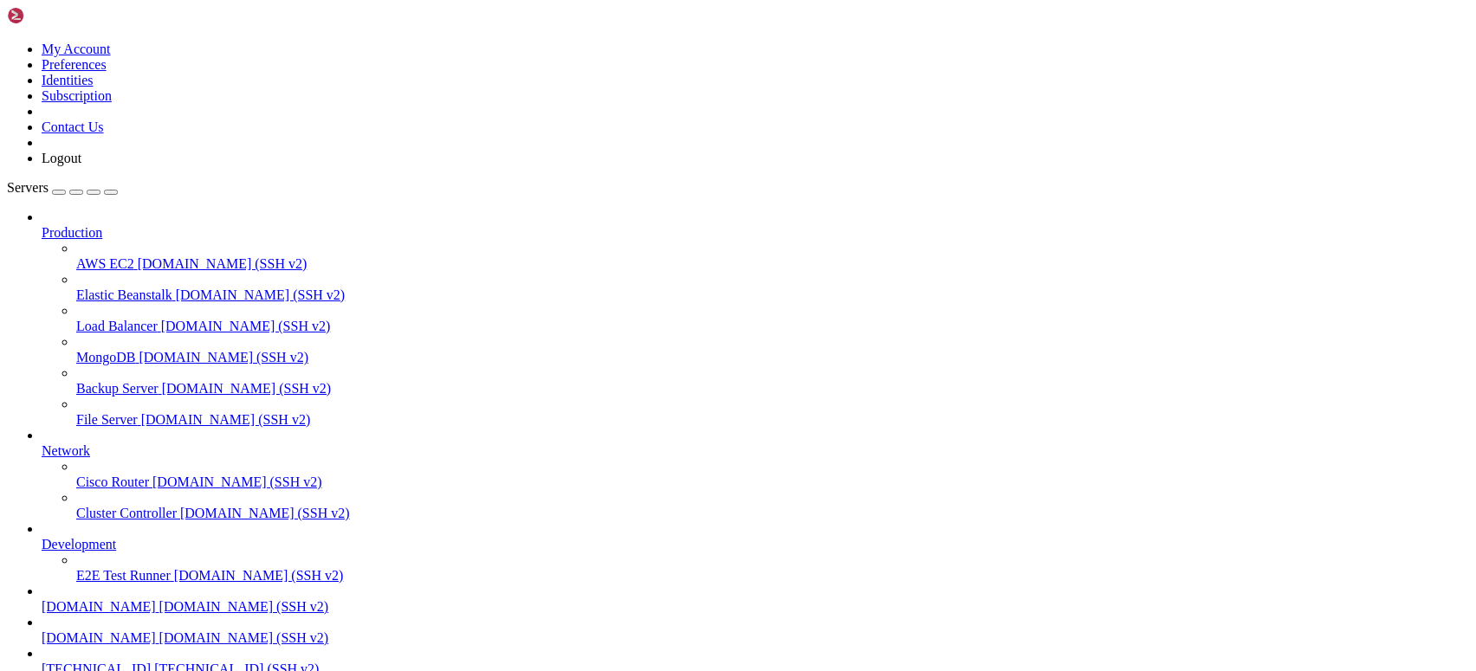
drag, startPoint x: 744, startPoint y: 1112, endPoint x: 573, endPoint y: 1173, distance: 181.1
drag, startPoint x: 726, startPoint y: 1199, endPoint x: 574, endPoint y: 1273, distance: 168.9
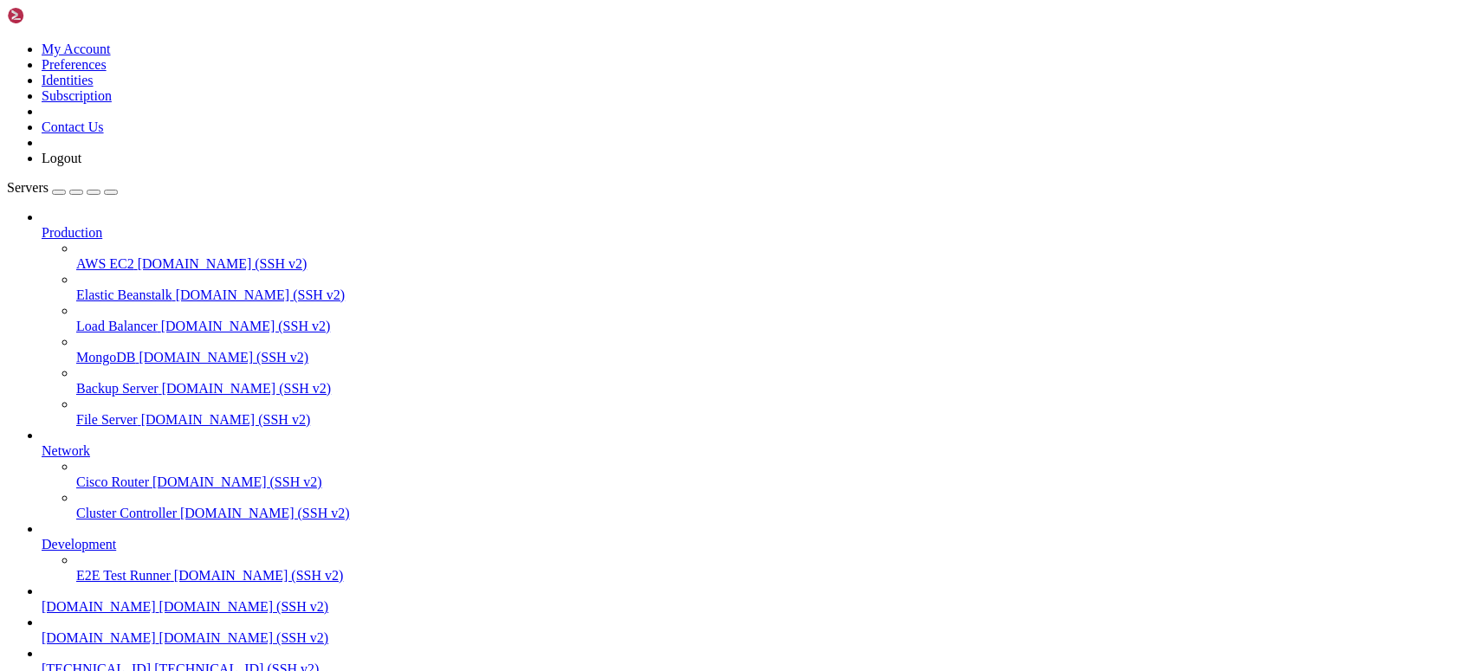
scroll to position [29243, 0]
drag, startPoint x: 715, startPoint y: 1122, endPoint x: 568, endPoint y: 1207, distance: 170.4
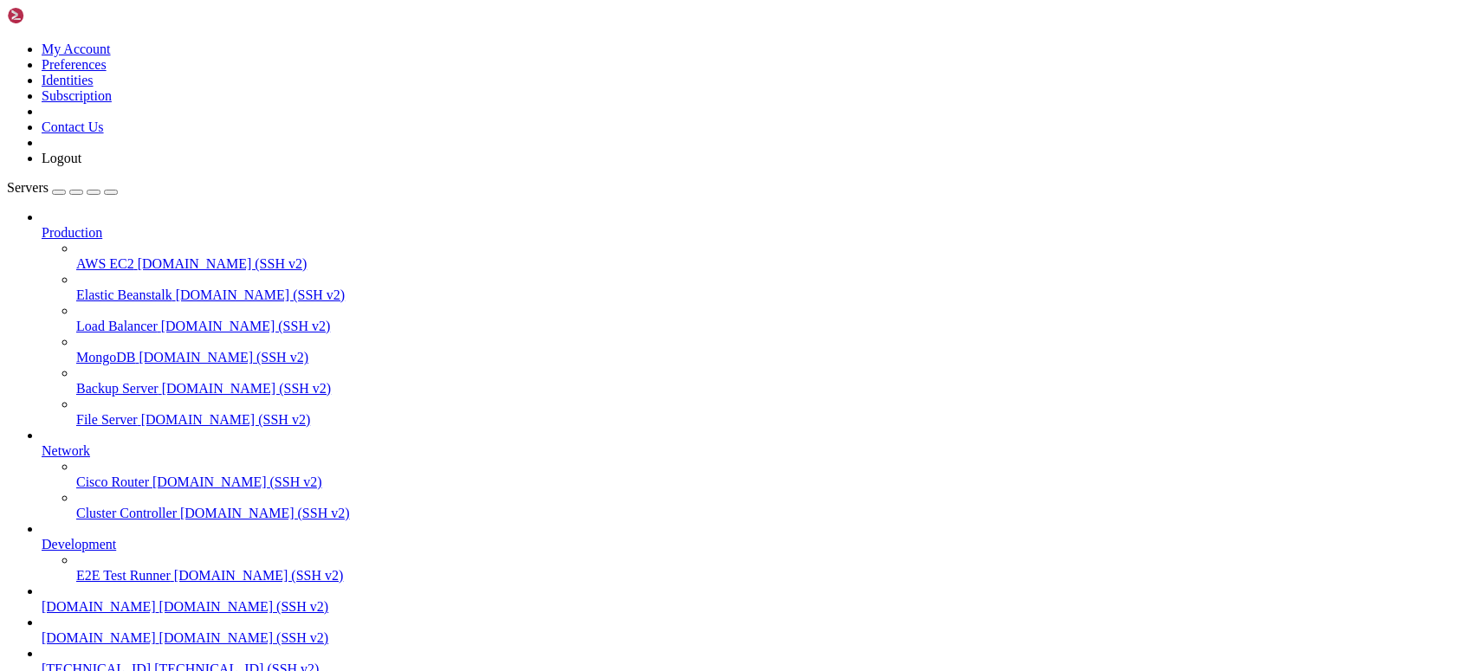
scroll to position [29906, 0]
